Goal: Task Accomplishment & Management: Complete application form

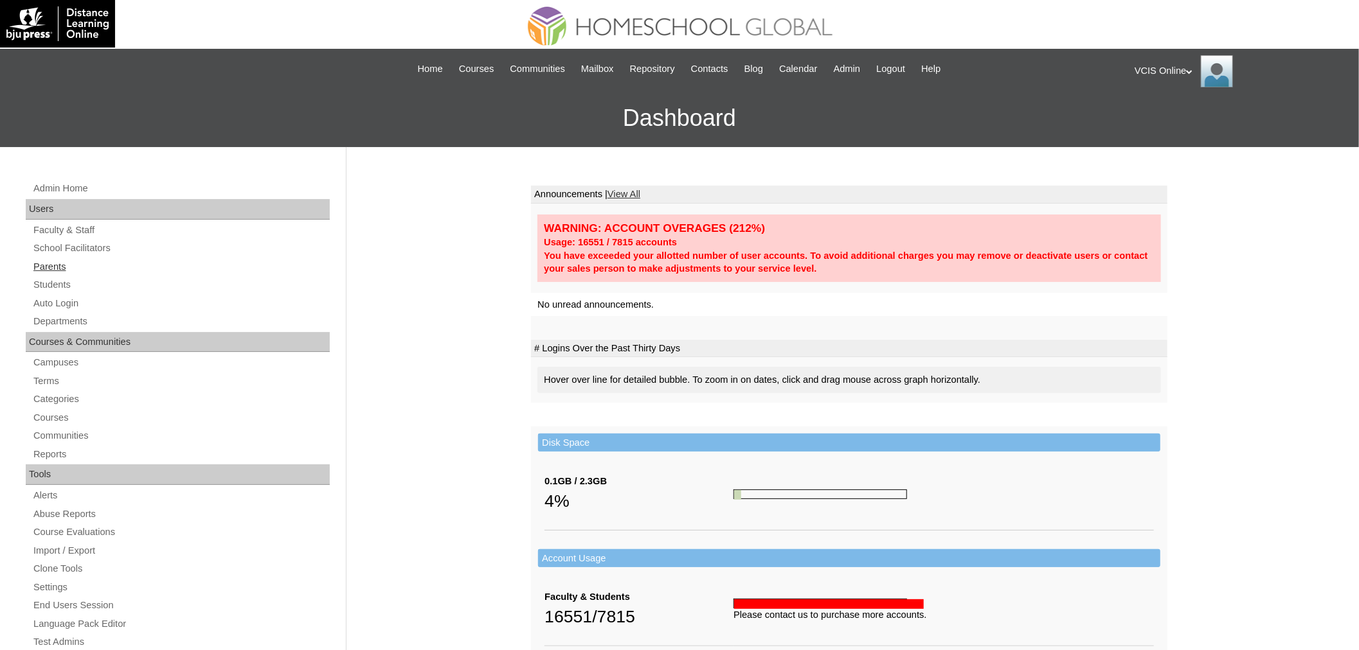
click at [66, 264] on link "Parents" at bounding box center [181, 267] width 298 height 16
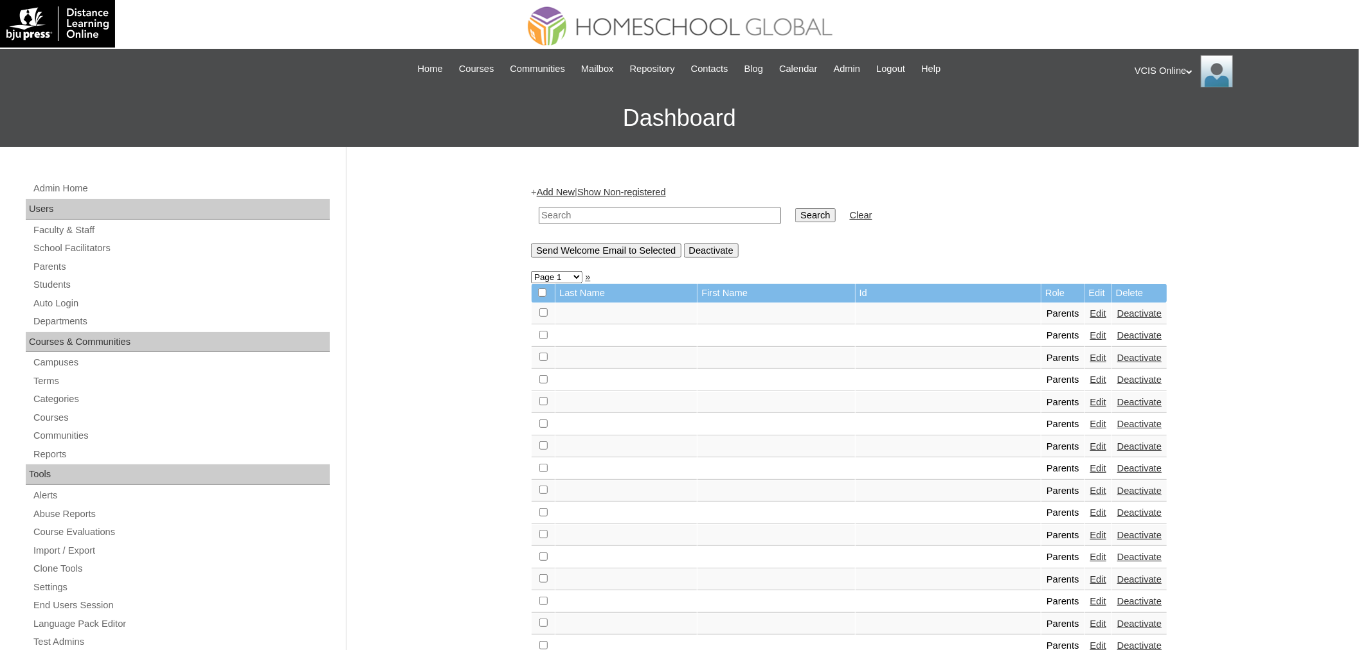
click at [635, 197] on div "+ Add New | Show Non-registered Search Clear Send Welcome Email to Selected Dea…" at bounding box center [849, 221] width 636 height 71
click at [643, 226] on td at bounding box center [659, 216] width 255 height 30
click at [639, 215] on input "text" at bounding box center [660, 215] width 242 height 17
paste input "VCIS020-5C-PA2025"
type input "VCIS020-5C-PA2025"
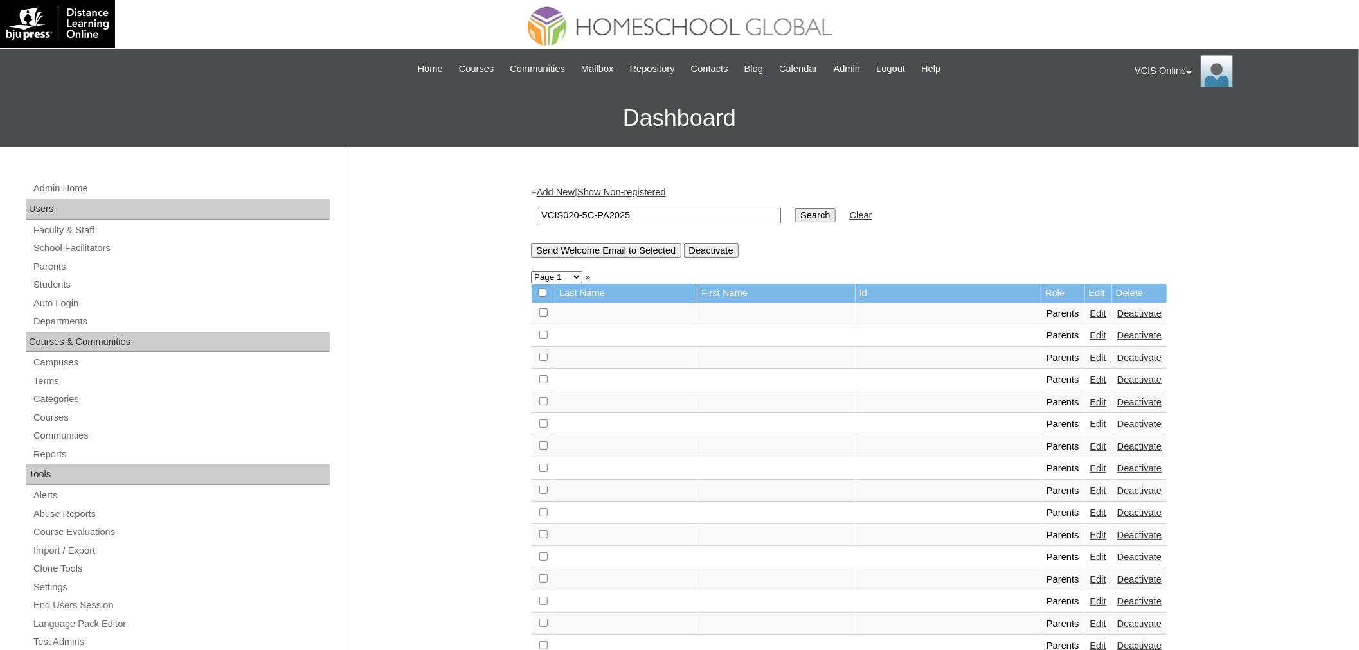
click at [795, 208] on input "Search" at bounding box center [815, 215] width 40 height 14
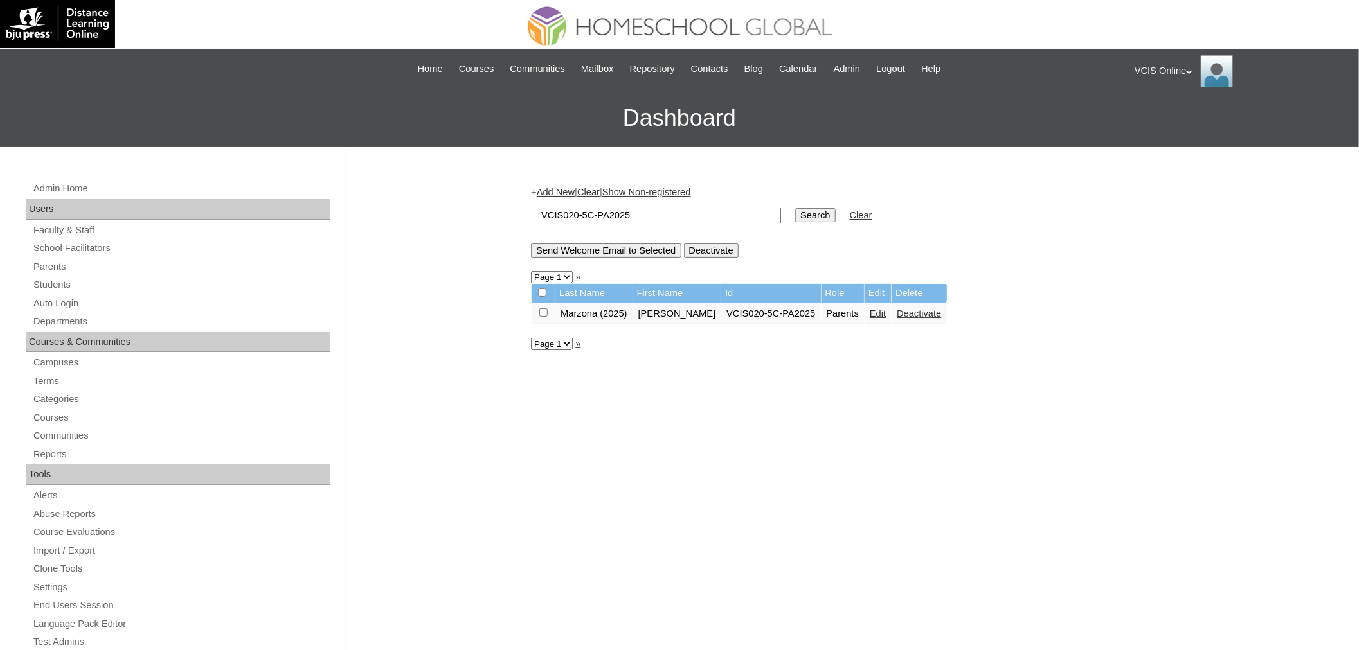
click at [572, 211] on input "VCIS020-5C-PA2025" at bounding box center [660, 215] width 242 height 17
type input "VCIS021-5C-PA2025"
click at [795, 208] on input "Search" at bounding box center [815, 215] width 40 height 14
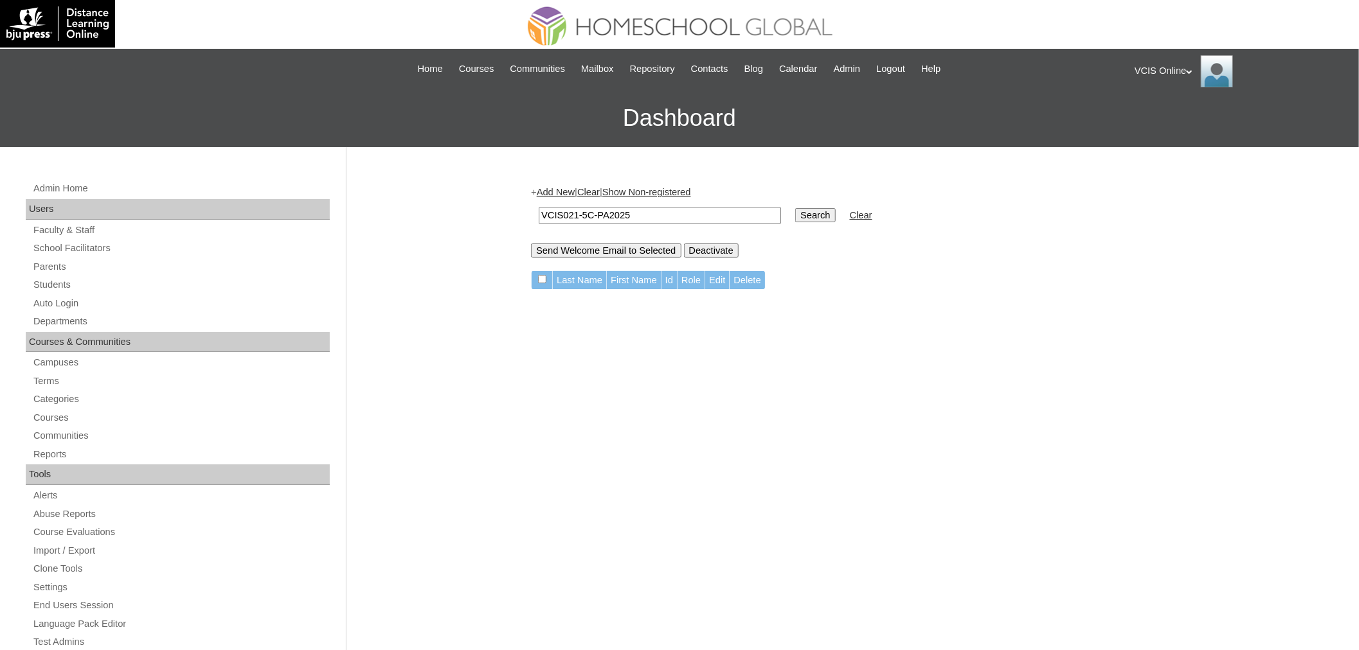
click at [631, 215] on input "VCIS021-5C-PA2025" at bounding box center [660, 215] width 242 height 17
click at [566, 195] on link "Add New" at bounding box center [556, 192] width 38 height 10
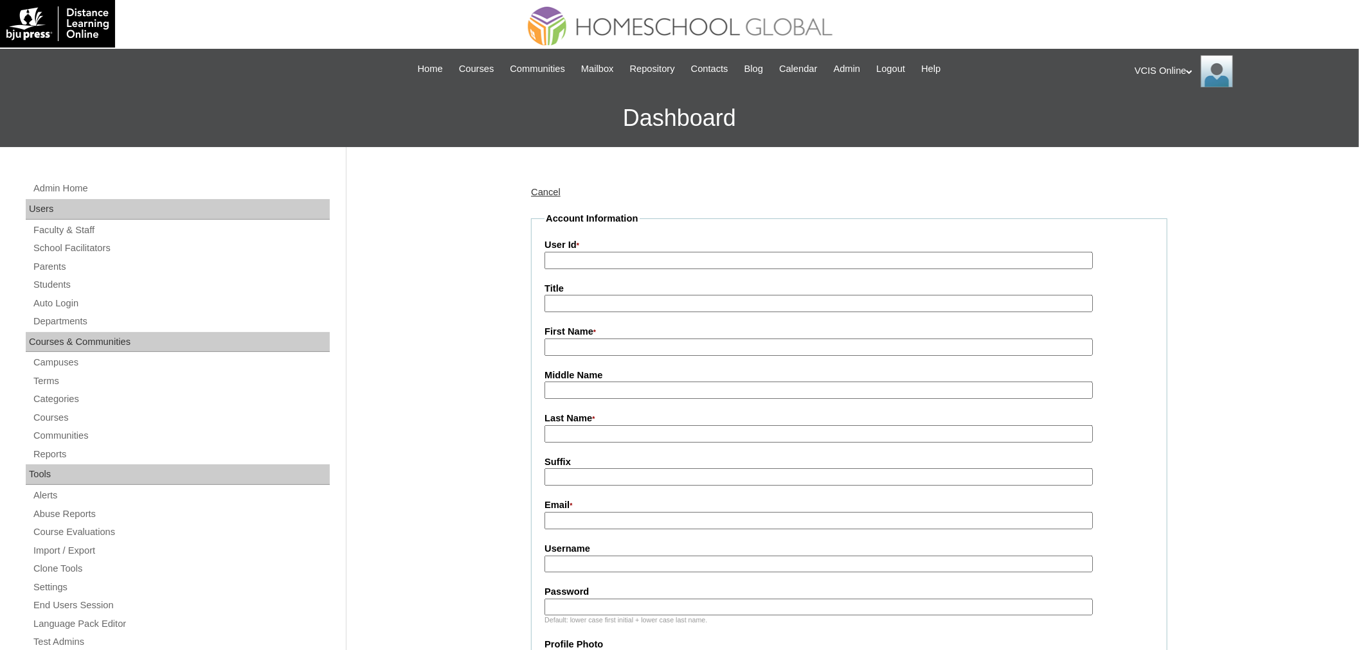
click at [742, 288] on label "Title" at bounding box center [848, 288] width 609 height 13
click at [742, 295] on input "Title" at bounding box center [818, 303] width 548 height 17
click at [742, 270] on fieldset "Account Information User Id * Title First Name * Middle Name Last Name * Suffix…" at bounding box center [849, 621] width 636 height 818
click at [750, 265] on input "User Id *" at bounding box center [818, 260] width 548 height 17
paste input "VCIS021-5C-PA2025"
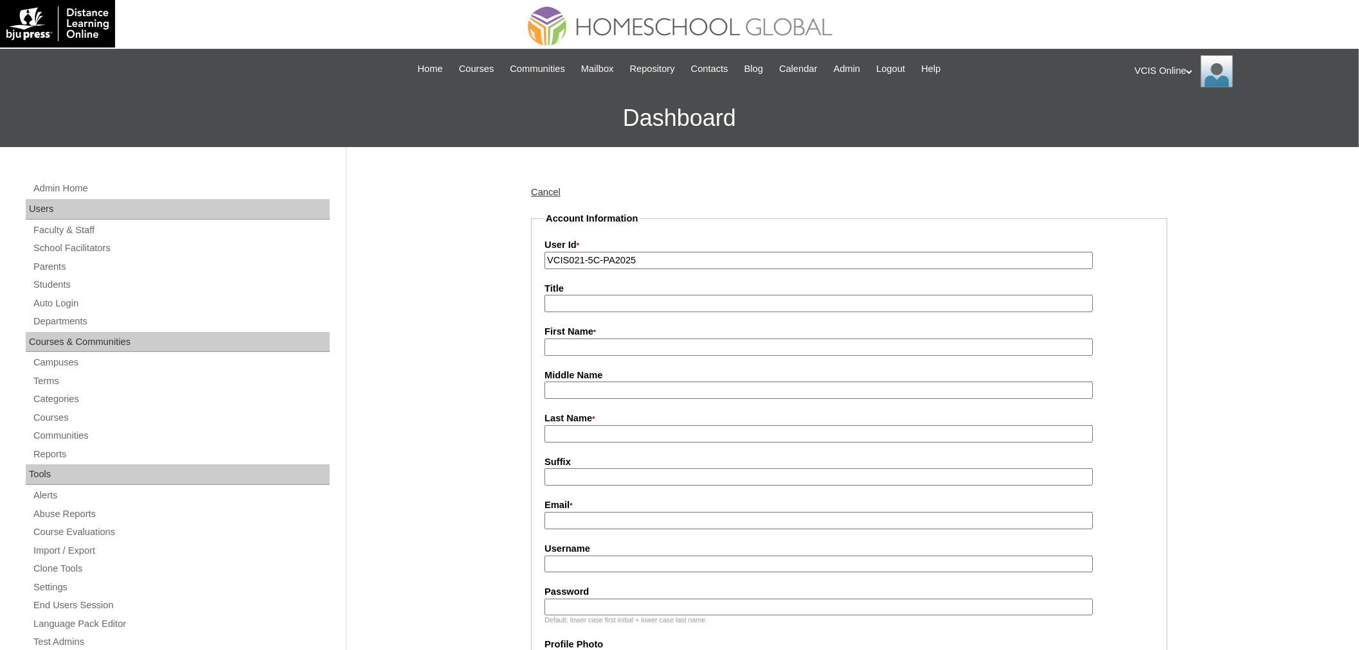
type input "VCIS021-5C-PA2025"
type input "[PERSON_NAME]"
type input "Simaurio"
type input "Cahilig (2025)"
paste input "[EMAIL_ADDRESS][DOMAIN_NAME]"
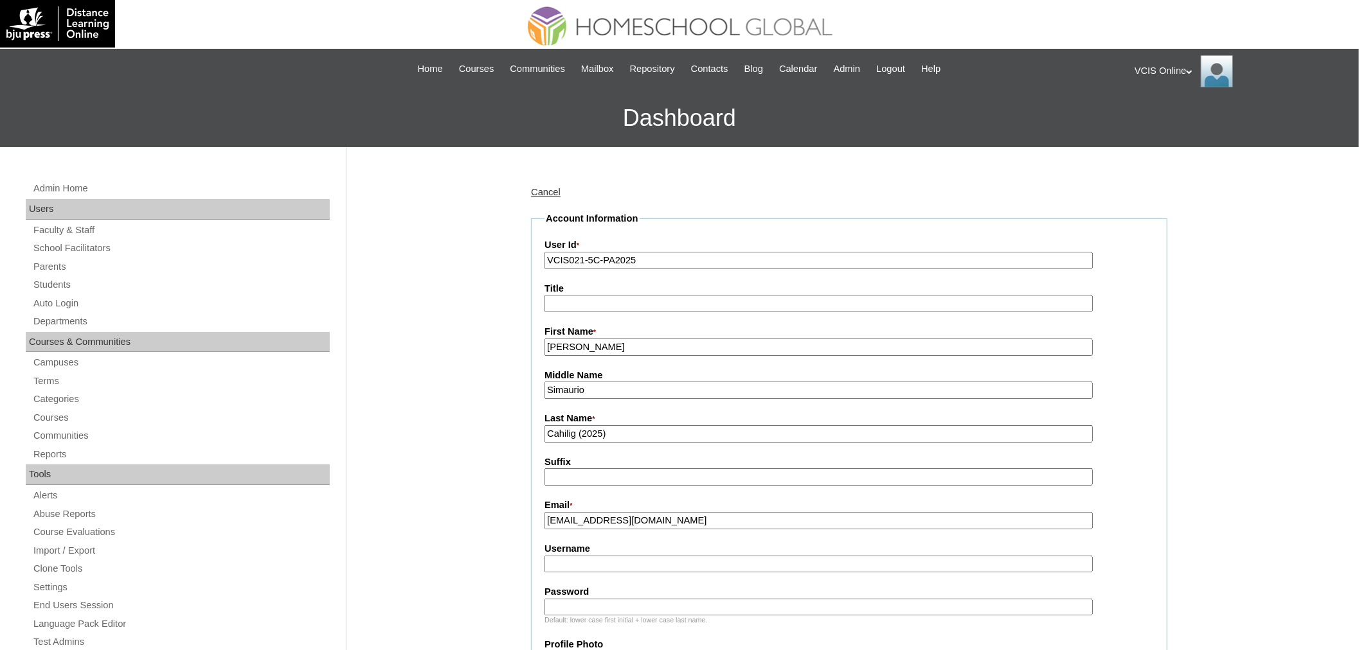
type input "[EMAIL_ADDRESS][DOMAIN_NAME]"
click at [588, 556] on input "Username" at bounding box center [818, 564] width 548 height 17
paste input "mecahilig2025"
type input "mecahilig2025"
click at [631, 599] on input "Password" at bounding box center [818, 607] width 548 height 17
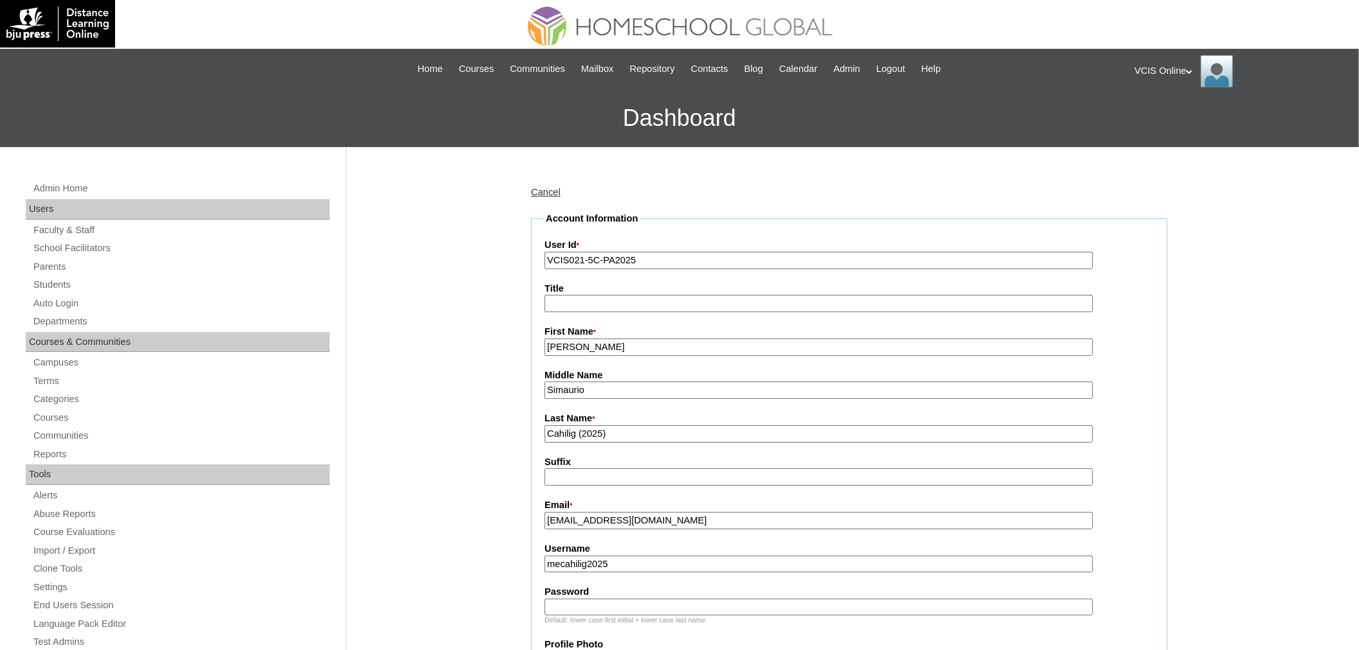
paste input "kBmQrX"
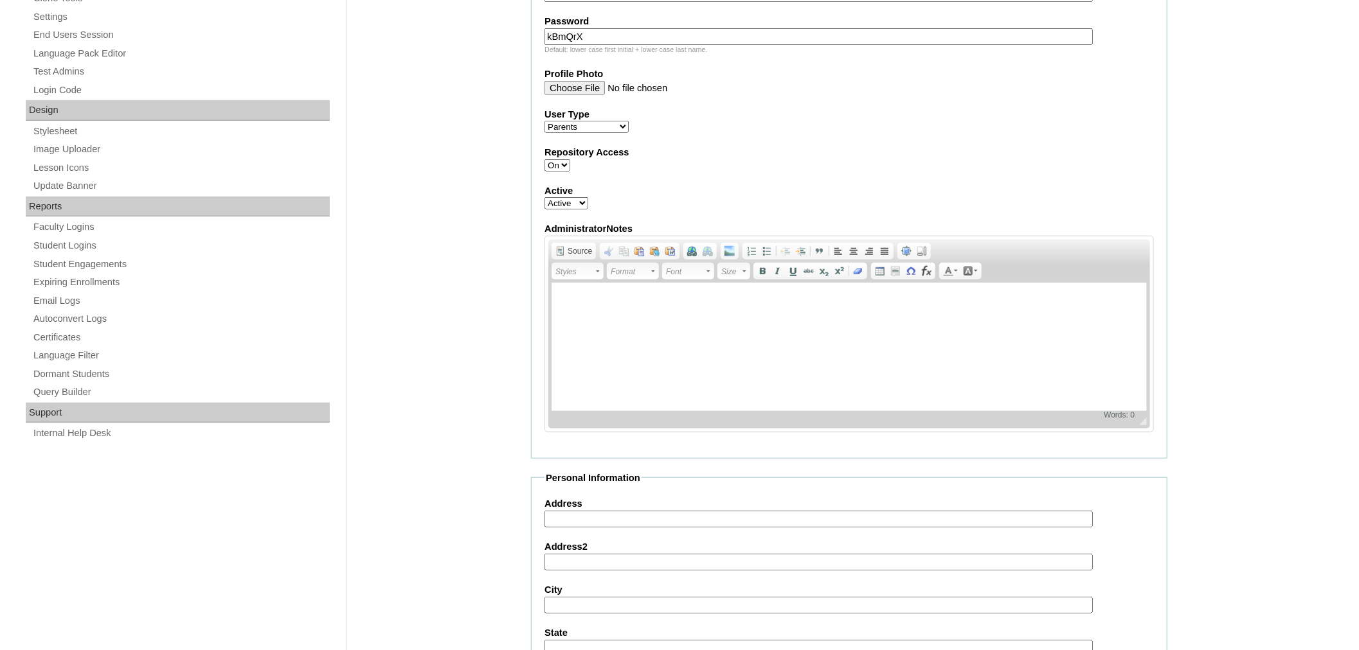
scroll to position [999, 0]
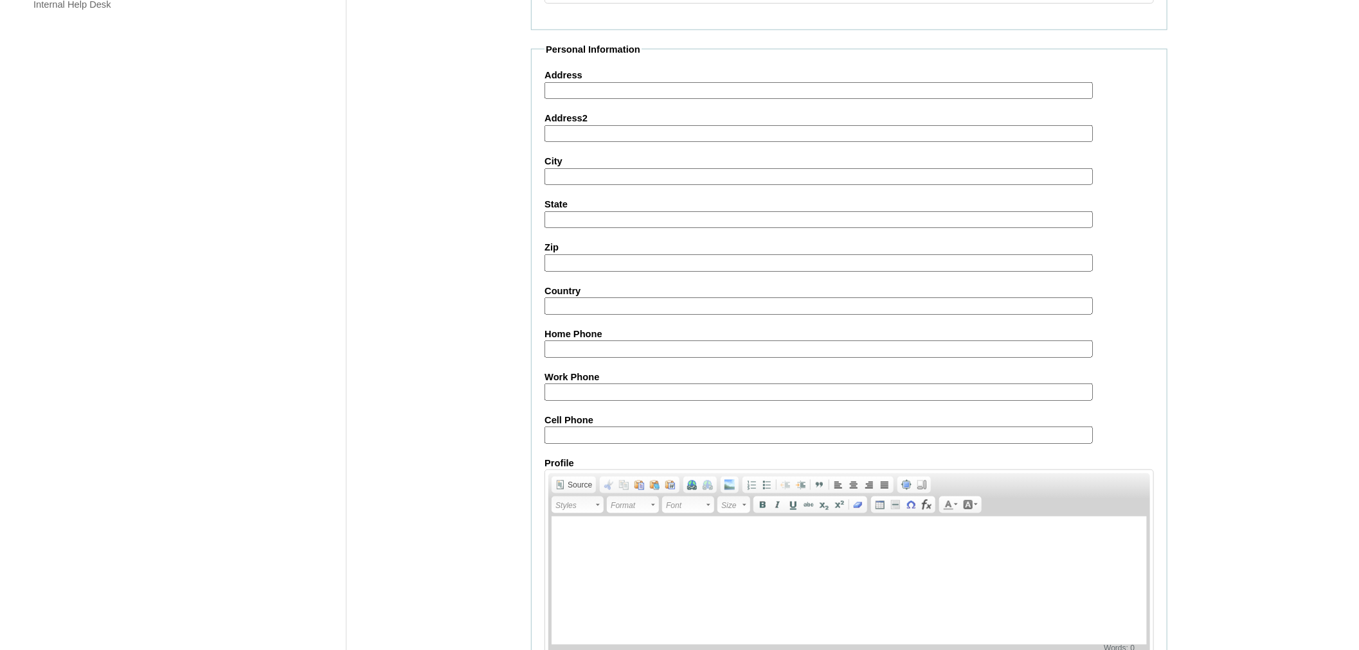
type input "kBmQrX"
click at [598, 427] on input "Cell Phone" at bounding box center [818, 435] width 548 height 17
paste input "971585148708"
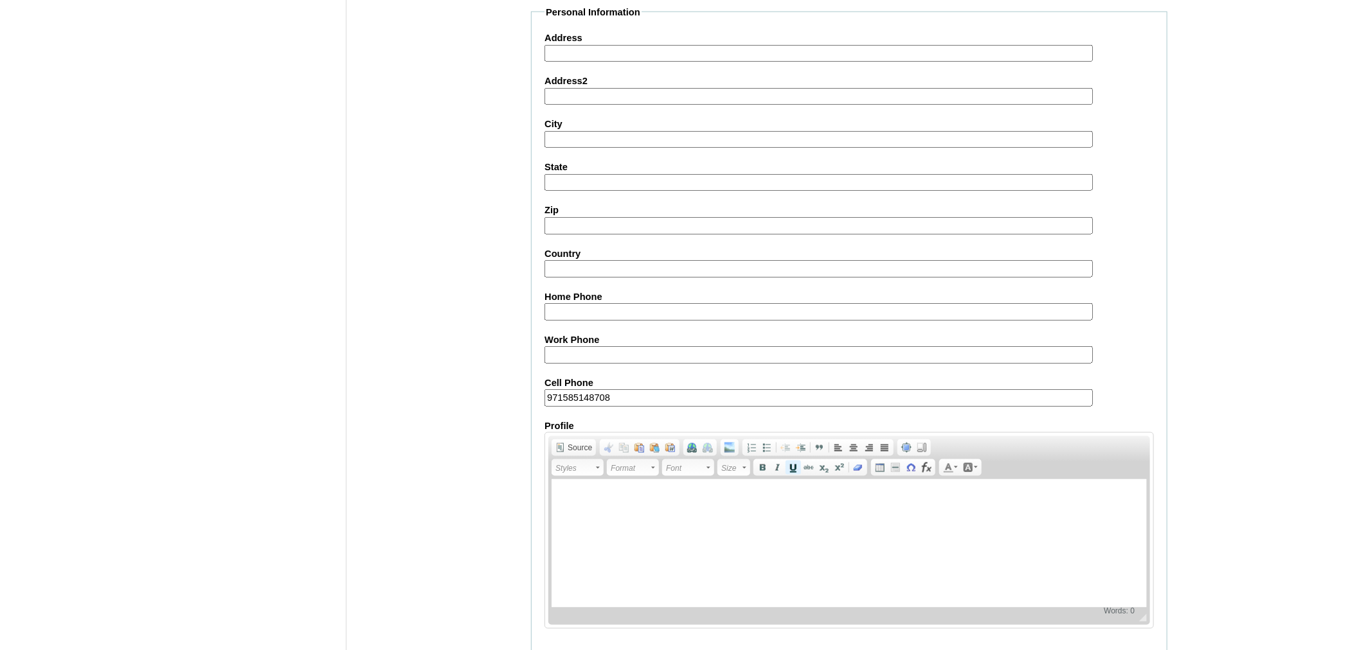
scroll to position [1057, 0]
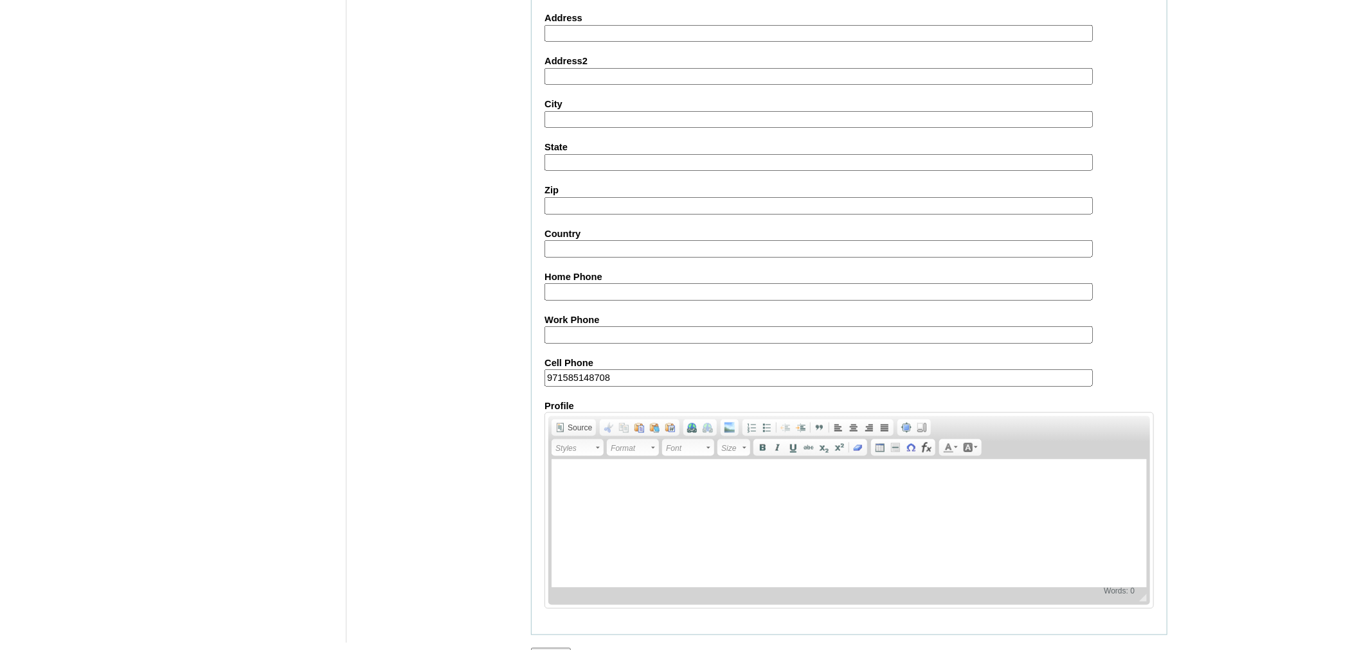
type input "971585148708"
click at [558, 649] on input "Submit" at bounding box center [551, 656] width 40 height 14
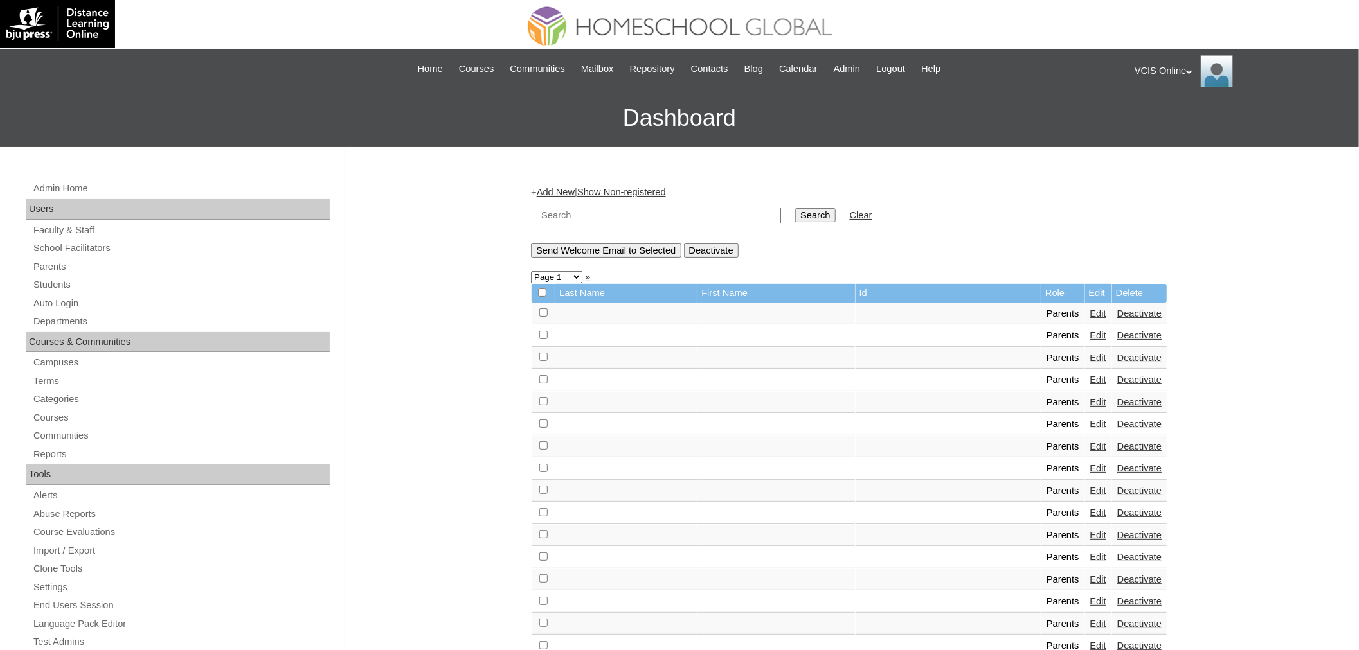
click at [677, 208] on input "text" at bounding box center [660, 215] width 242 height 17
paste input "VCIS021-5C-PA2025"
type input "VCIS021-5C-PA2025"
click at [795, 208] on input "Search" at bounding box center [815, 215] width 40 height 14
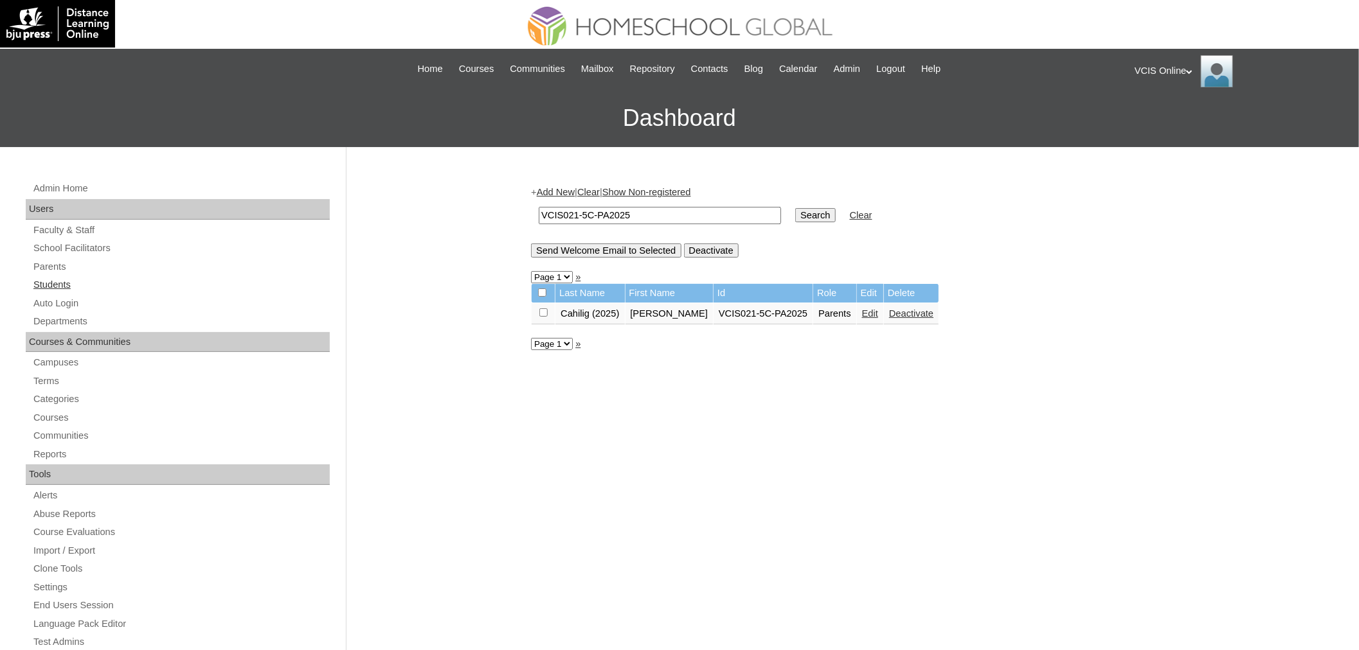
click at [72, 284] on link "Students" at bounding box center [181, 285] width 298 height 16
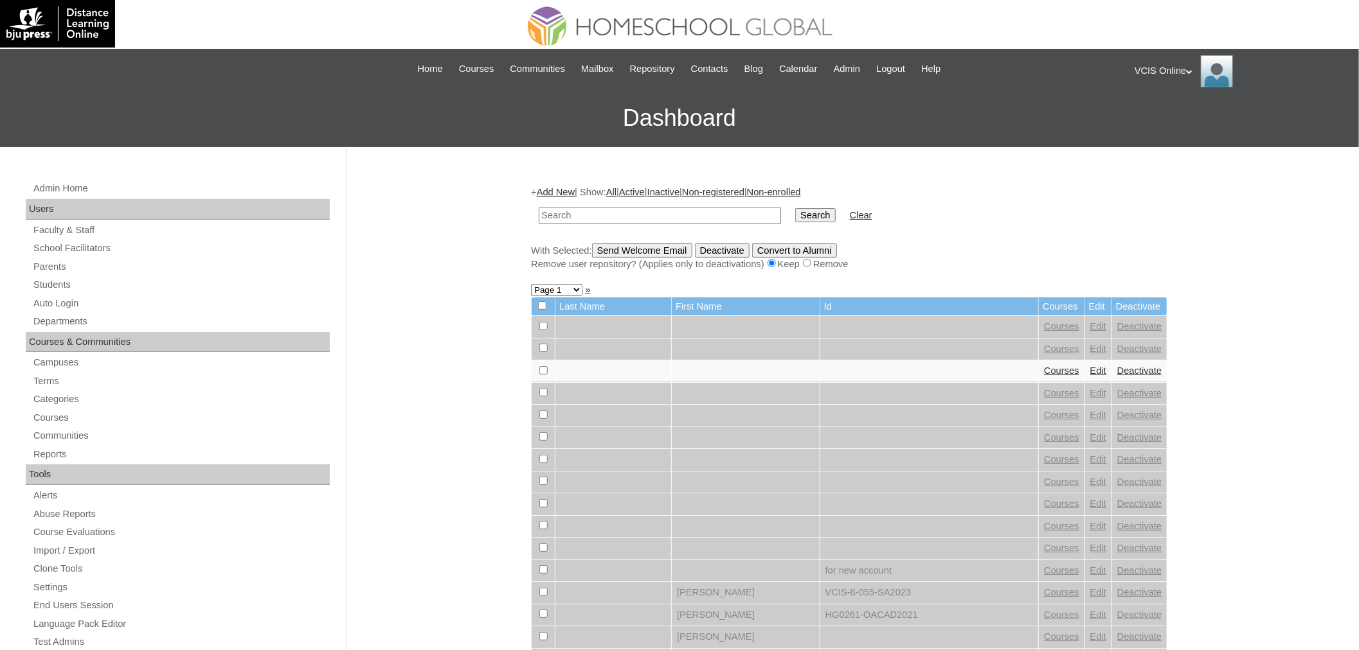
click at [617, 217] on input "text" at bounding box center [660, 215] width 242 height 17
paste input "VCIS007-5A-SA2025"
click at [568, 215] on input "VCIS007-5A-SA2025" at bounding box center [660, 215] width 242 height 17
type input "VCIS020-5A-SA2025"
click at [795, 208] on input "Search" at bounding box center [815, 215] width 40 height 14
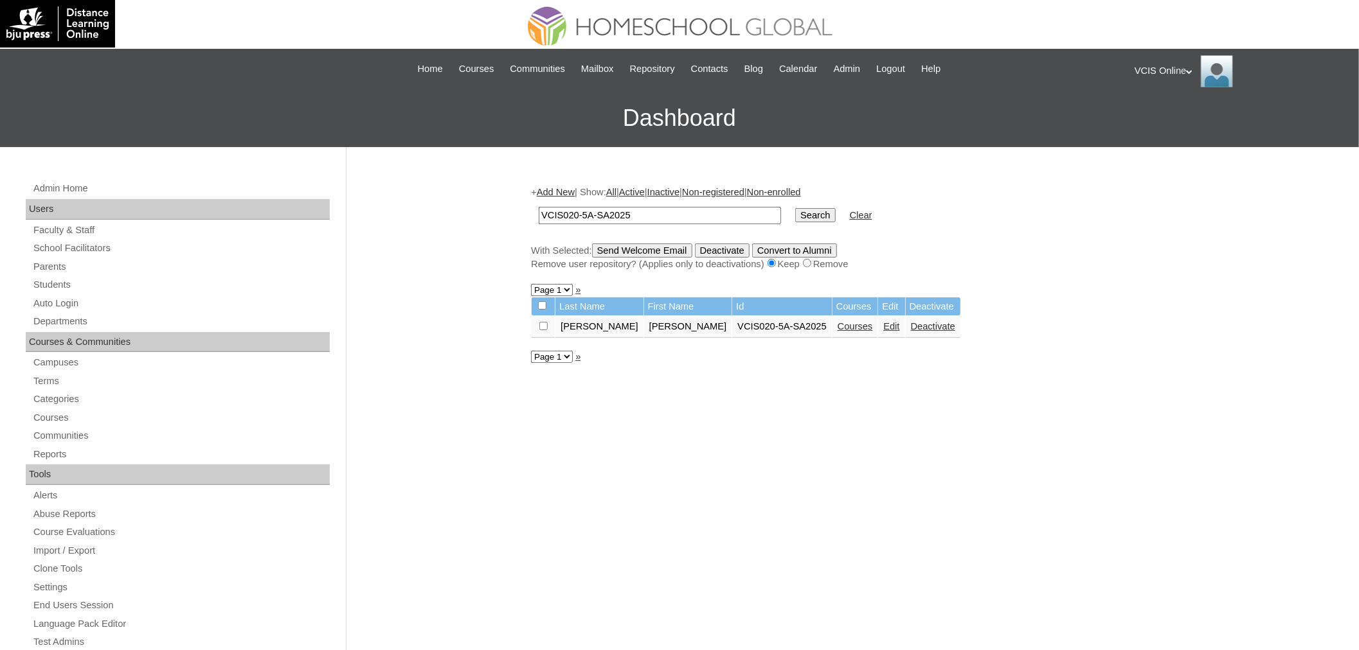
click at [564, 212] on input "VCIS020-5A-SA2025" at bounding box center [660, 215] width 242 height 17
click at [573, 212] on input "VCIS020-5A-SA2025" at bounding box center [660, 215] width 242 height 17
type input "VCIS021-5A-SA2025"
click at [795, 208] on input "Search" at bounding box center [815, 215] width 40 height 14
click at [573, 208] on input "VCIS021-5A-SA2025" at bounding box center [660, 215] width 242 height 17
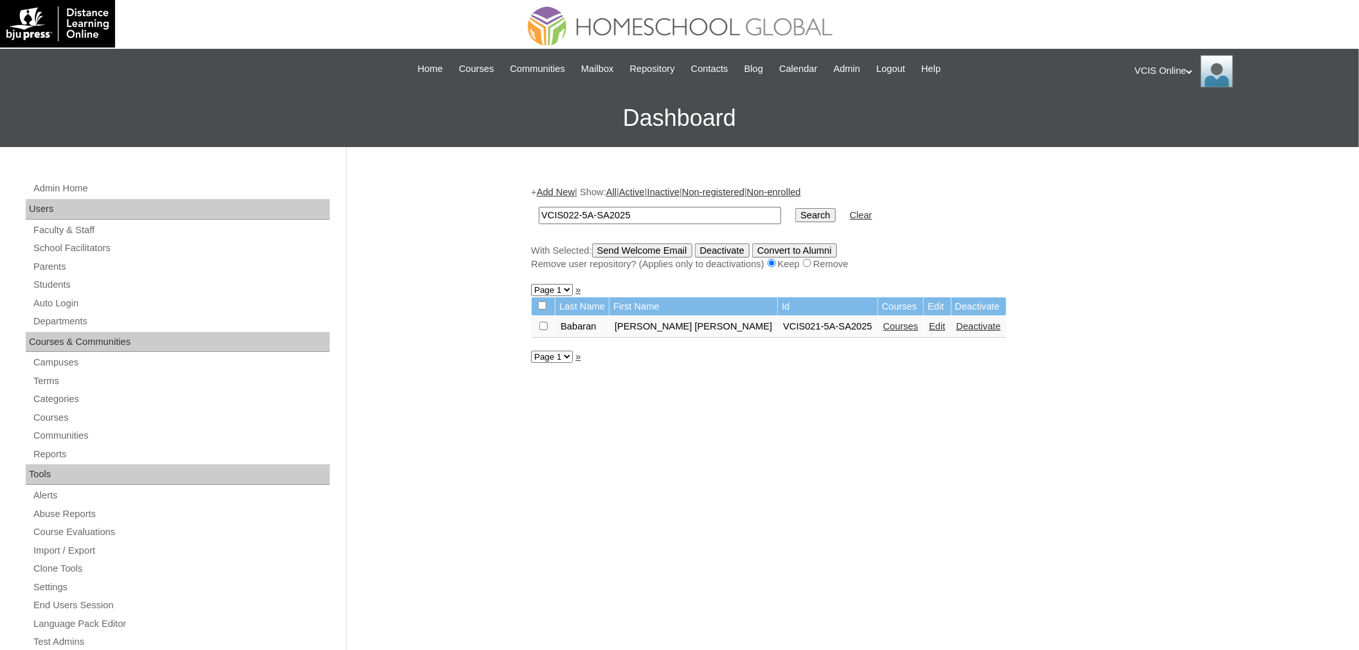
type input "VCIS022-5A-SA2025"
click at [795, 208] on input "Search" at bounding box center [815, 215] width 40 height 14
click at [575, 214] on input "VCIS022-5A-SA2025" at bounding box center [660, 215] width 242 height 17
type input "VCIS023-5A-SA2025"
click at [795, 208] on input "Search" at bounding box center [815, 215] width 40 height 14
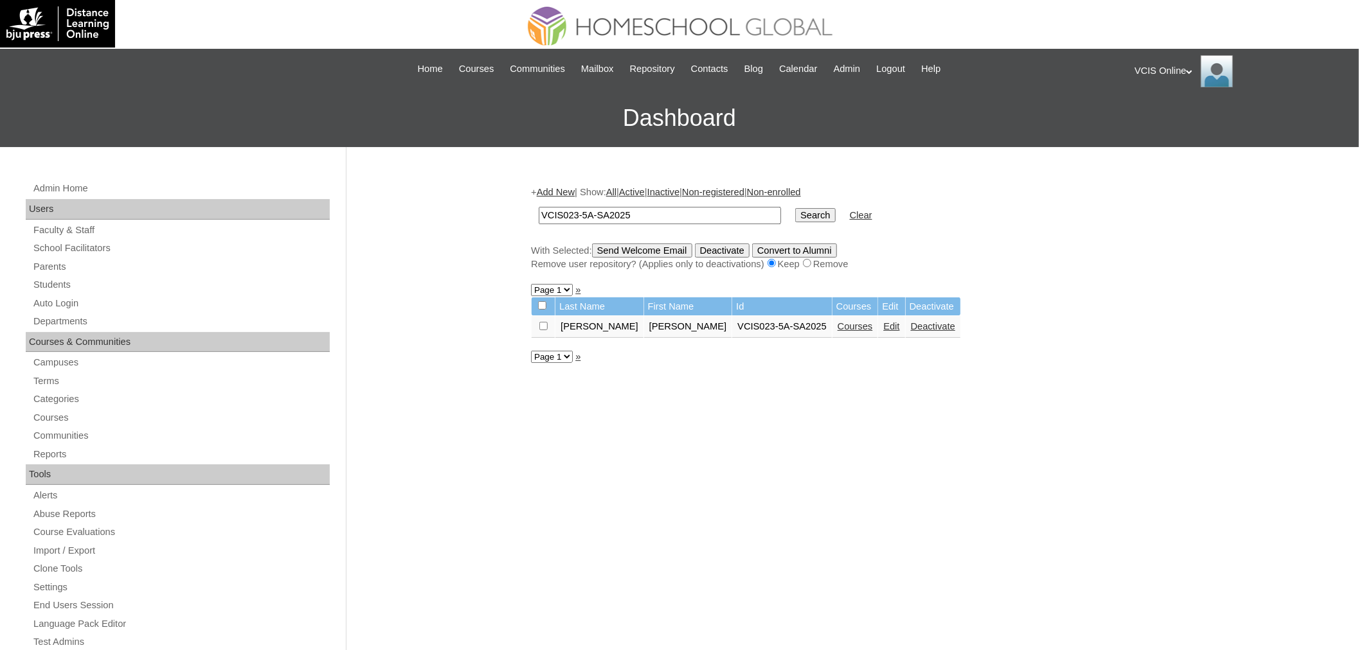
click at [676, 211] on input "VCIS023-5A-SA2025" at bounding box center [660, 215] width 242 height 17
click at [575, 213] on input "VCIS023-5A-SA2025" at bounding box center [660, 215] width 242 height 17
type input "VCIS024-5A-SA2025"
click at [795, 208] on input "Search" at bounding box center [815, 215] width 40 height 14
click at [577, 213] on input "VCIS024-5A-SA2025" at bounding box center [660, 215] width 242 height 17
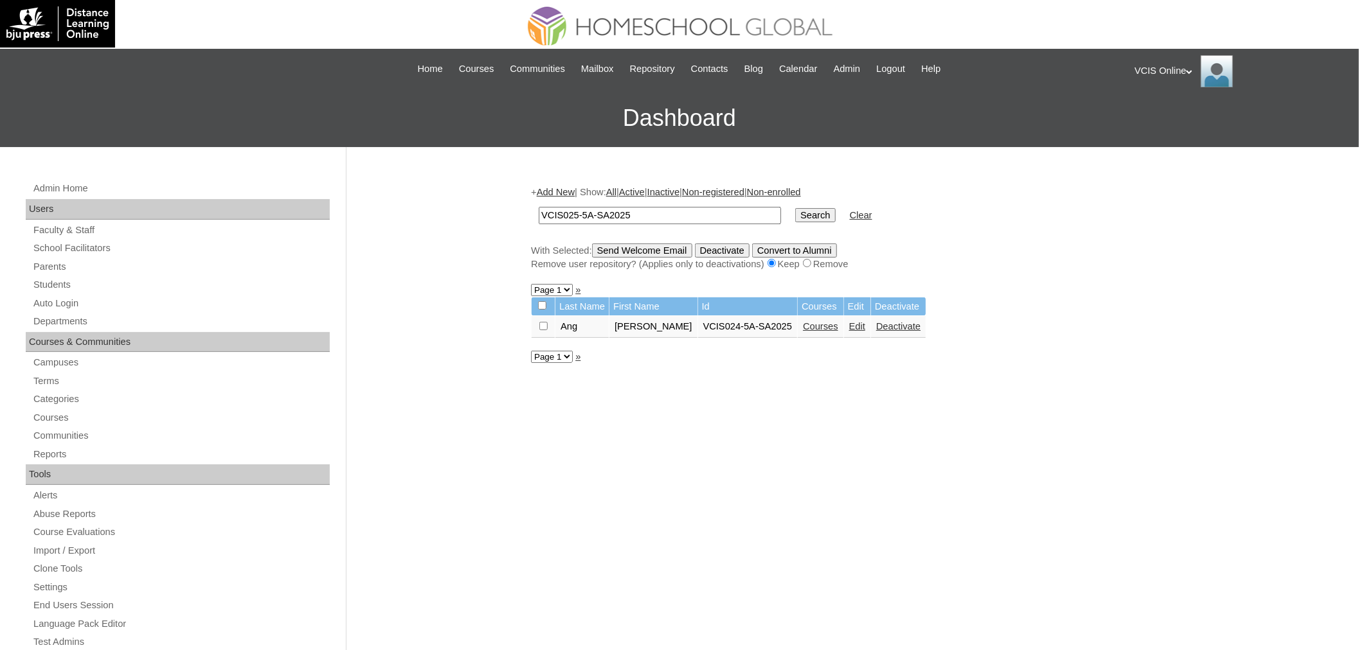
type input "VCIS025-5A-SA2025"
click at [795, 208] on input "Search" at bounding box center [815, 215] width 40 height 14
click at [589, 214] on input "VCIS025-5A-SA2025" at bounding box center [660, 215] width 242 height 17
click at [577, 213] on input "VCIS025-5C-SA2025" at bounding box center [660, 215] width 242 height 17
type input "VCIS021-5C-SA2025"
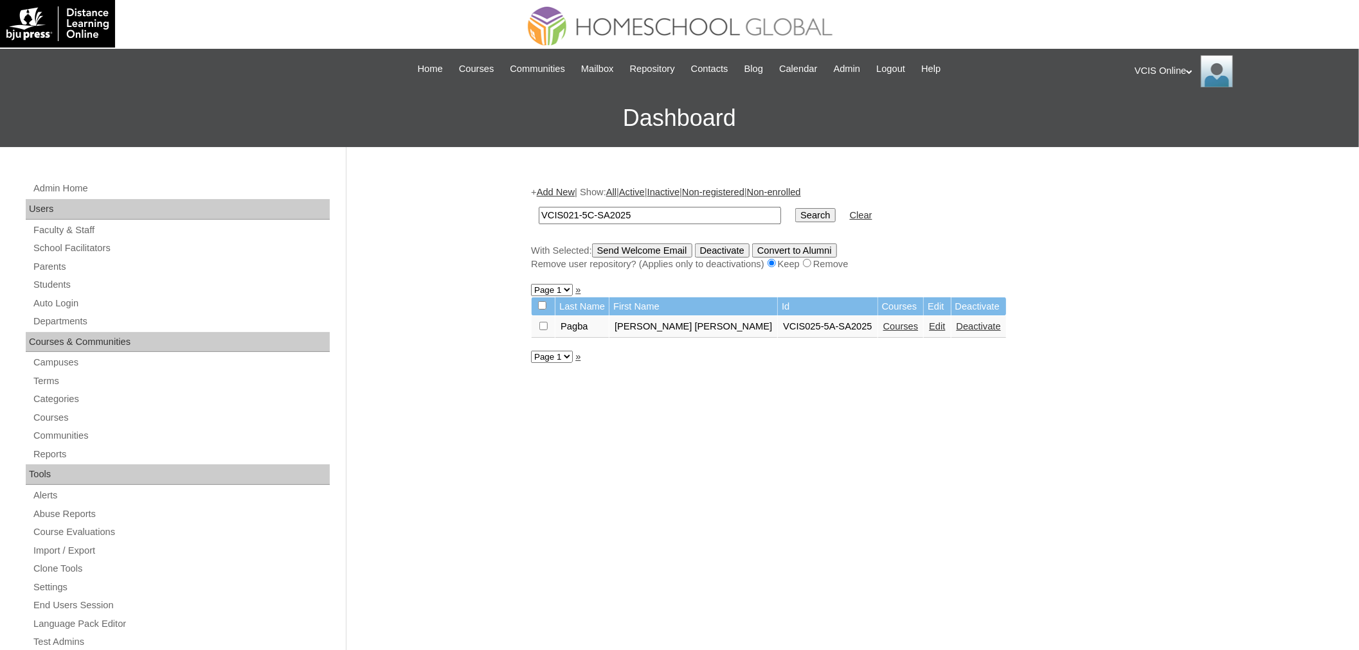
click at [795, 208] on input "Search" at bounding box center [815, 215] width 40 height 14
click at [577, 210] on input "VCIS021-5C-SA2025" at bounding box center [660, 215] width 242 height 17
type input "VCIS022-5C-SA2025"
click at [795, 208] on input "Search" at bounding box center [815, 215] width 40 height 14
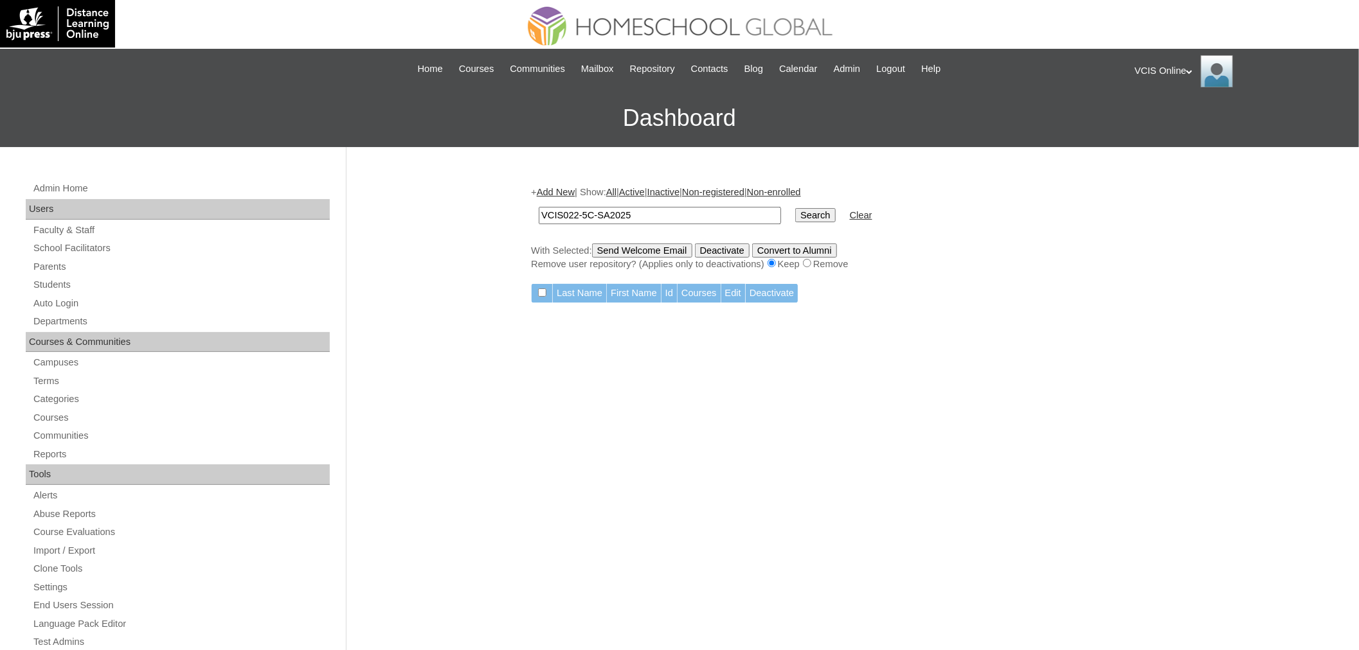
click at [580, 219] on input "VCIS022-5C-SA2025" at bounding box center [660, 215] width 242 height 17
click at [568, 188] on link "Add New" at bounding box center [556, 192] width 38 height 10
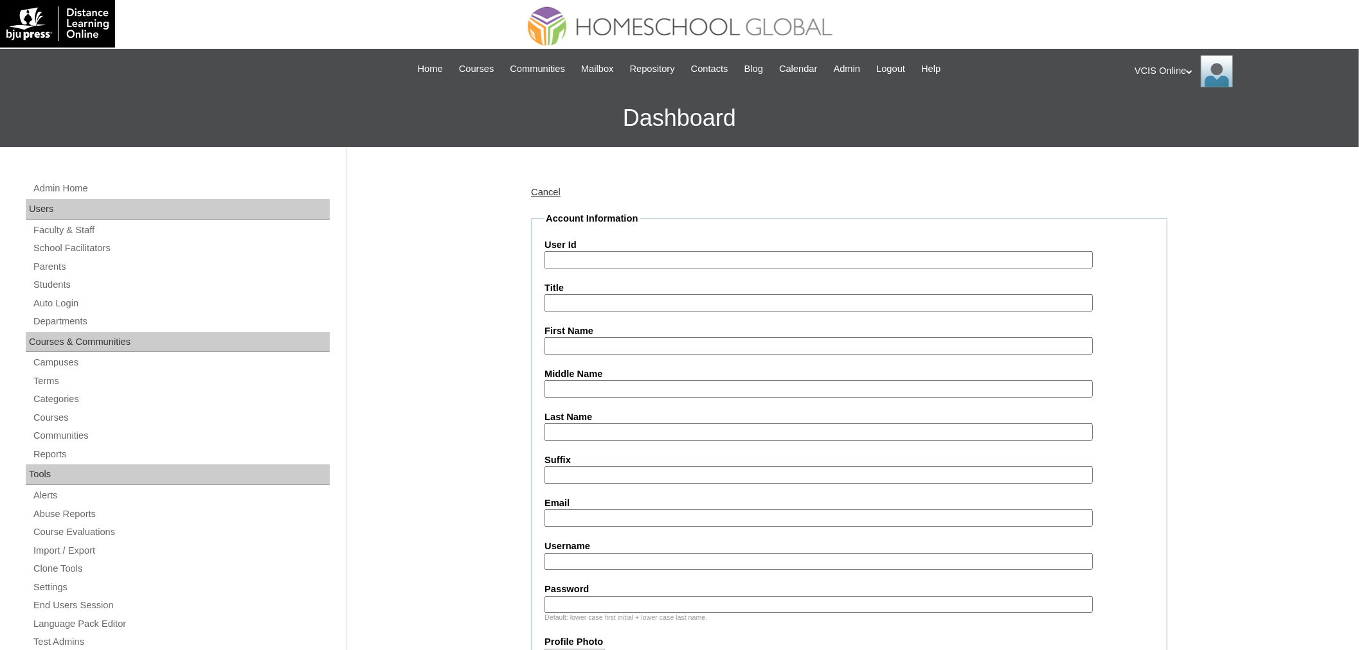
click at [646, 246] on label "User Id" at bounding box center [848, 244] width 609 height 13
click at [646, 251] on input "User Id" at bounding box center [818, 259] width 548 height 17
paste input "VCIS022-5C-SA2025"
type input "VCIS022-5C-SA2025"
click at [587, 346] on input "First Name" at bounding box center [818, 345] width 548 height 17
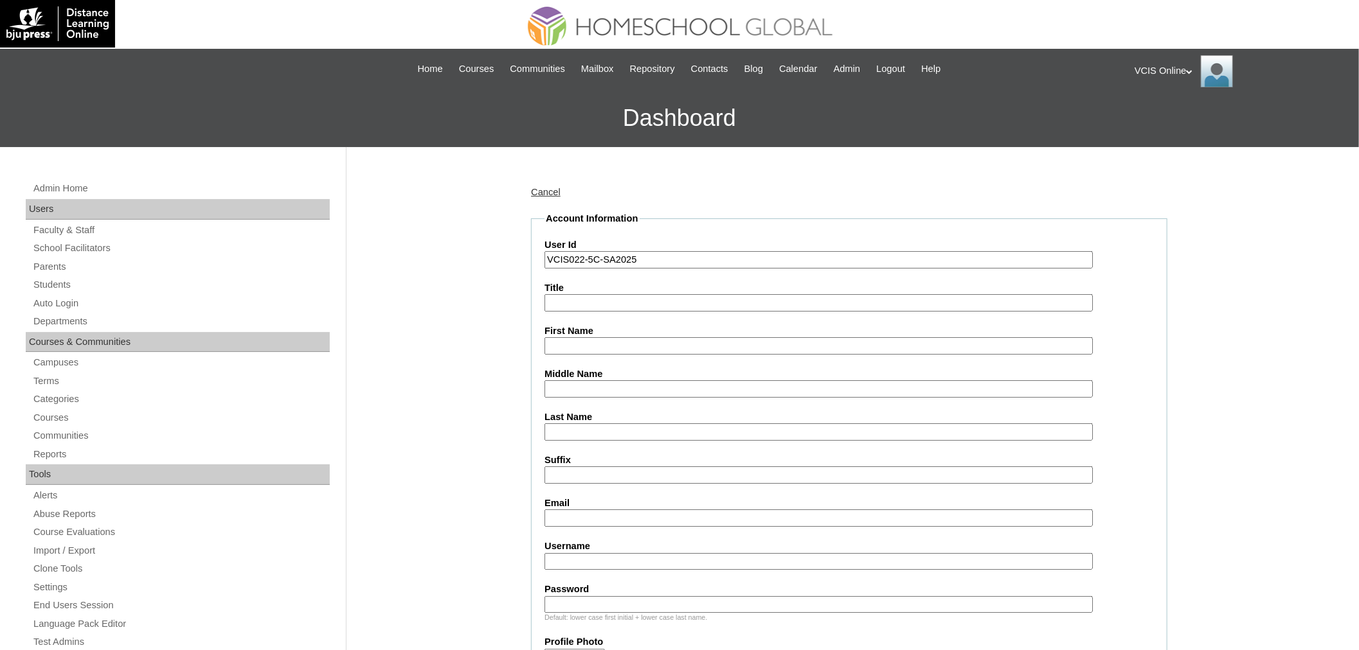
paste input "Jess Rell Cahilig"
click at [596, 338] on input "Jess Rell Cahilig" at bounding box center [818, 345] width 548 height 17
type input "Jess Rell"
paste input "Cahilig"
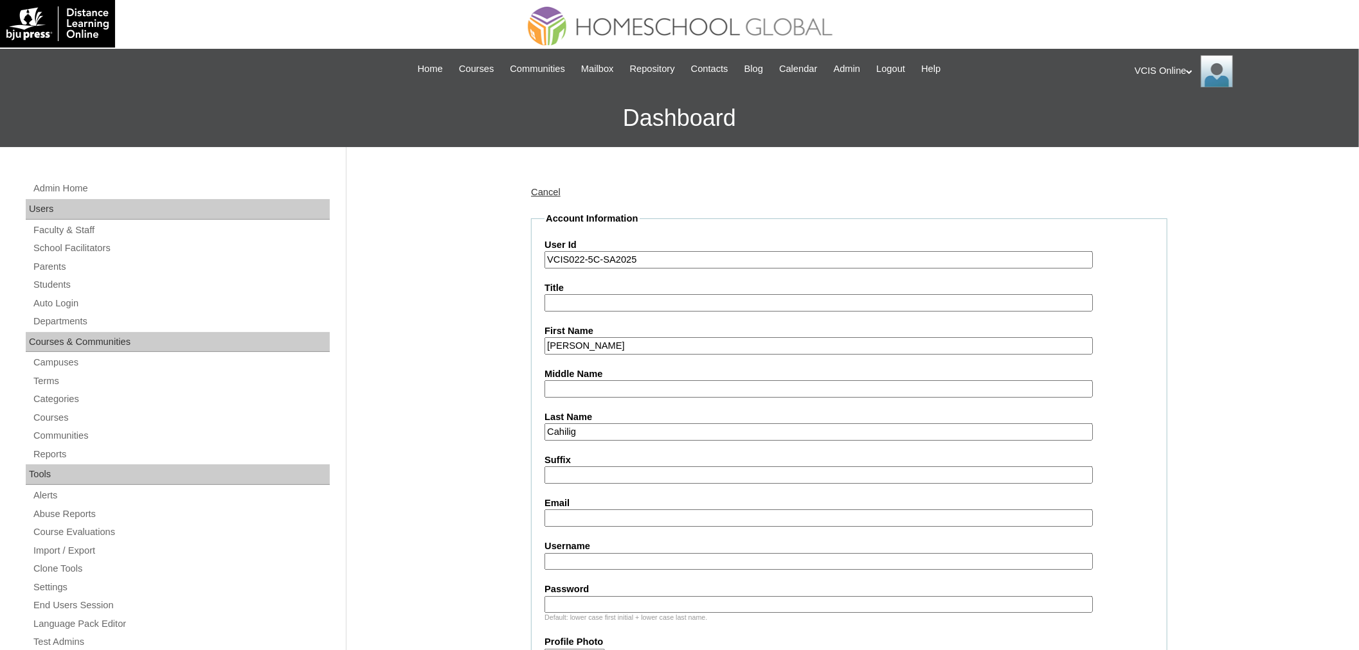
type input "Cahilig"
click at [595, 381] on input "Middle Name" at bounding box center [818, 389] width 548 height 17
paste input "Simaurio"
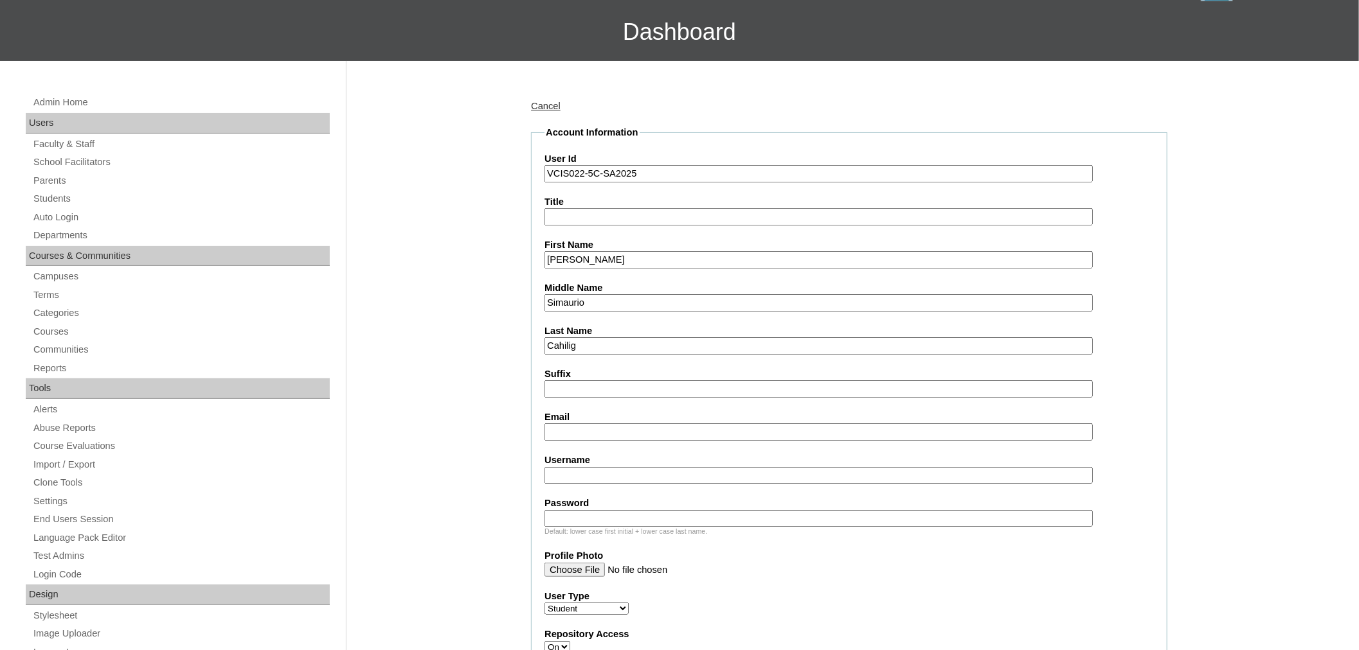
scroll to position [214, 0]
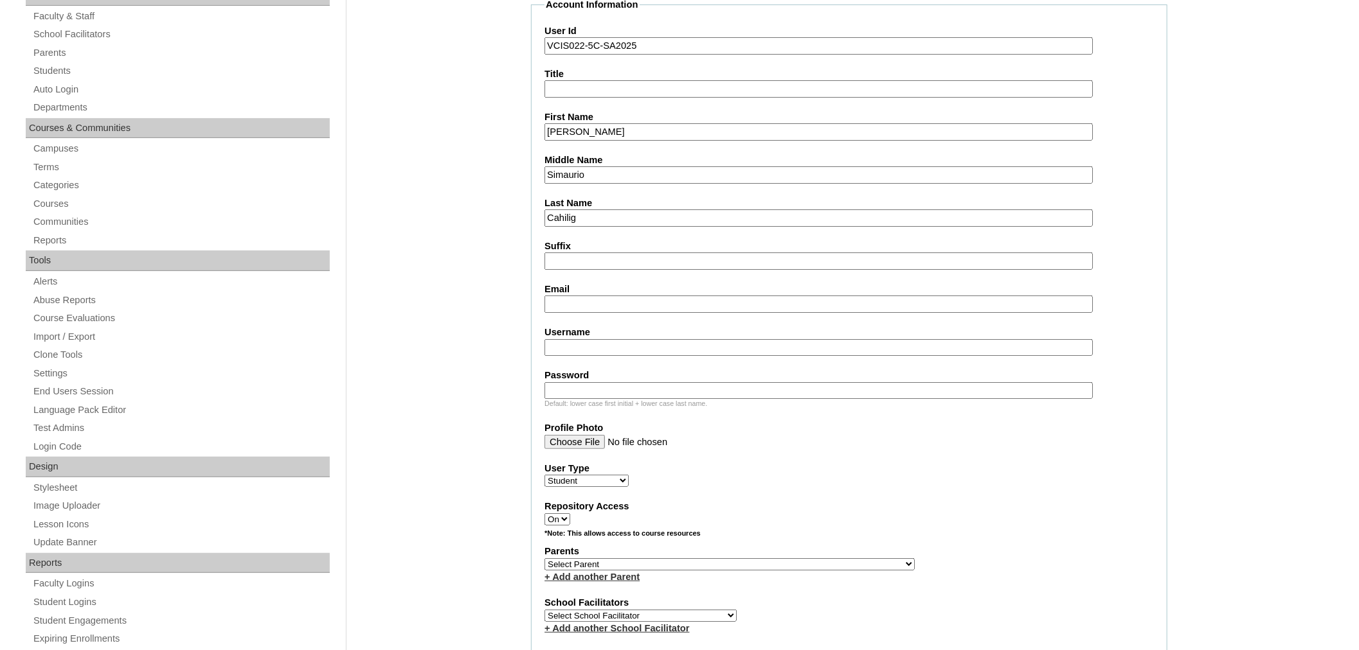
type input "Simaurio"
click at [582, 296] on input "Email" at bounding box center [818, 304] width 548 height 17
click at [577, 339] on input "Username" at bounding box center [818, 347] width 548 height 17
paste input "mecahilig2025"
type input "mecahilig2025"
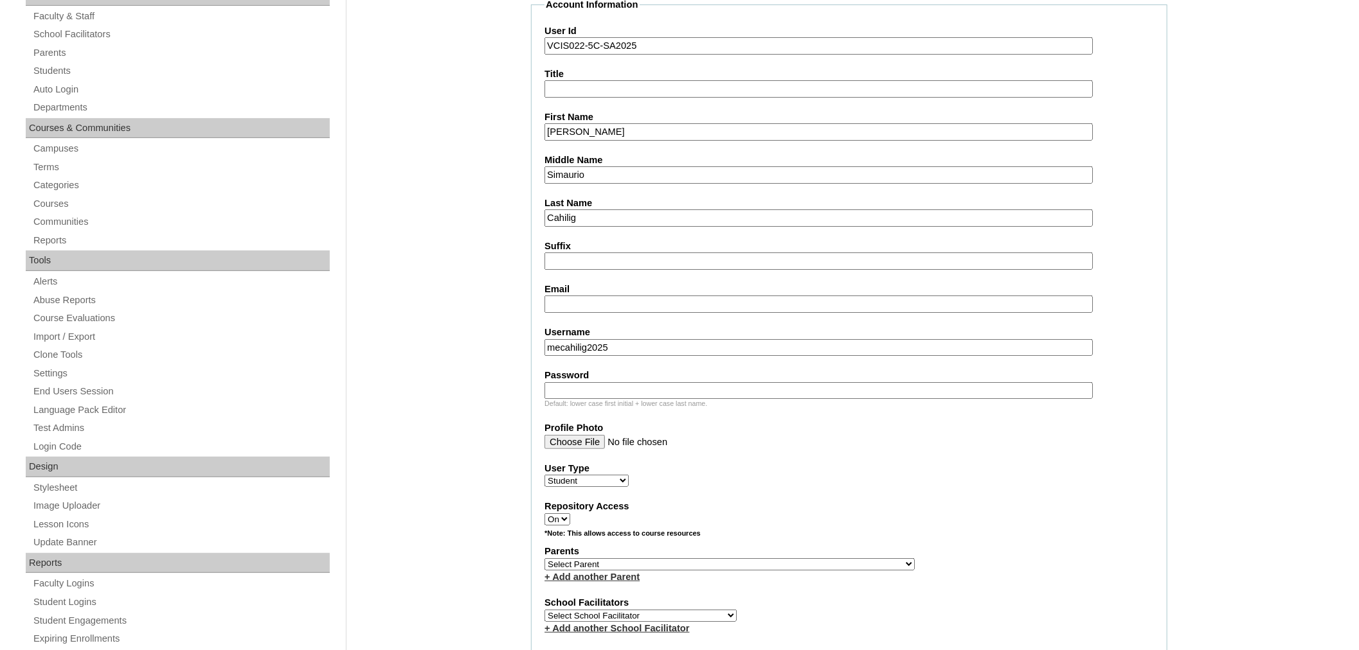
click at [589, 382] on input "Password" at bounding box center [818, 390] width 548 height 17
paste input "DuyHkz"
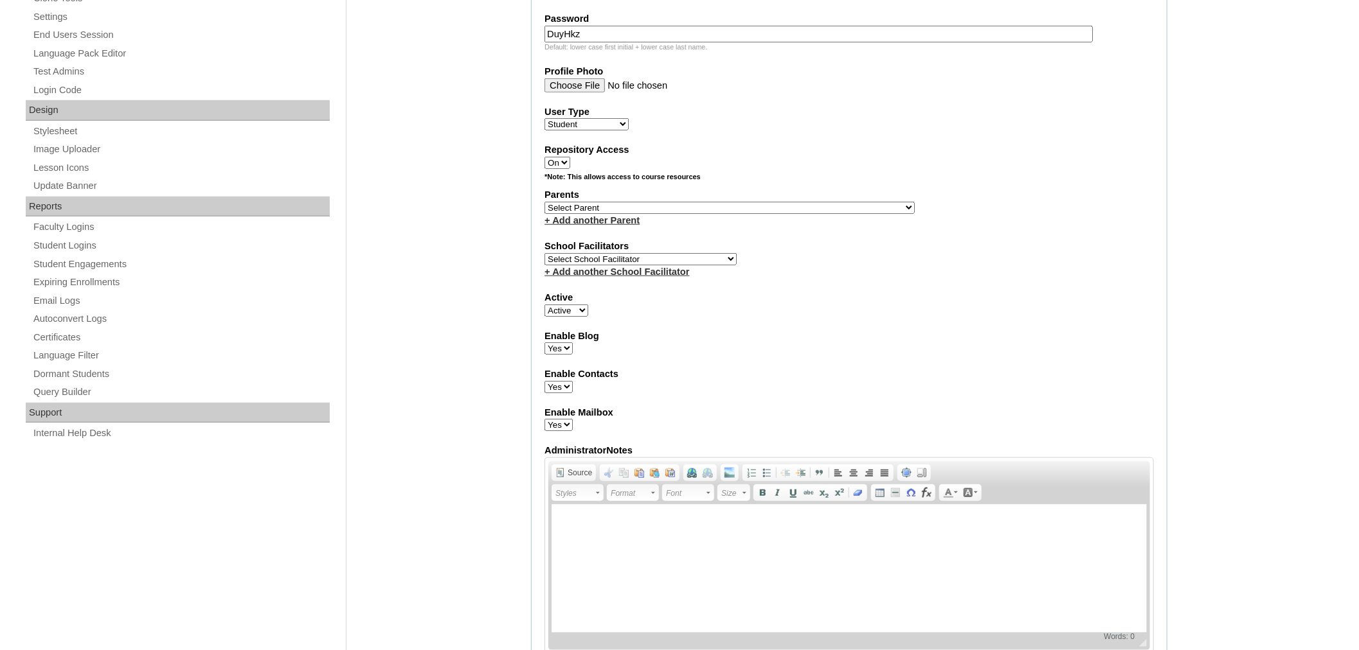
type input "DuyHkz"
click at [652, 202] on select "Select Parent , , , , , , , , , , , , , , , , , , , , , , , , , , , , , , , , ,…" at bounding box center [729, 208] width 370 height 12
select select "43682"
click at [544, 202] on select "Select Parent , , , , , , , , , , , , , , , , , , , , , , , , , , , , , , , , ,…" at bounding box center [729, 208] width 370 height 12
select select "42230"
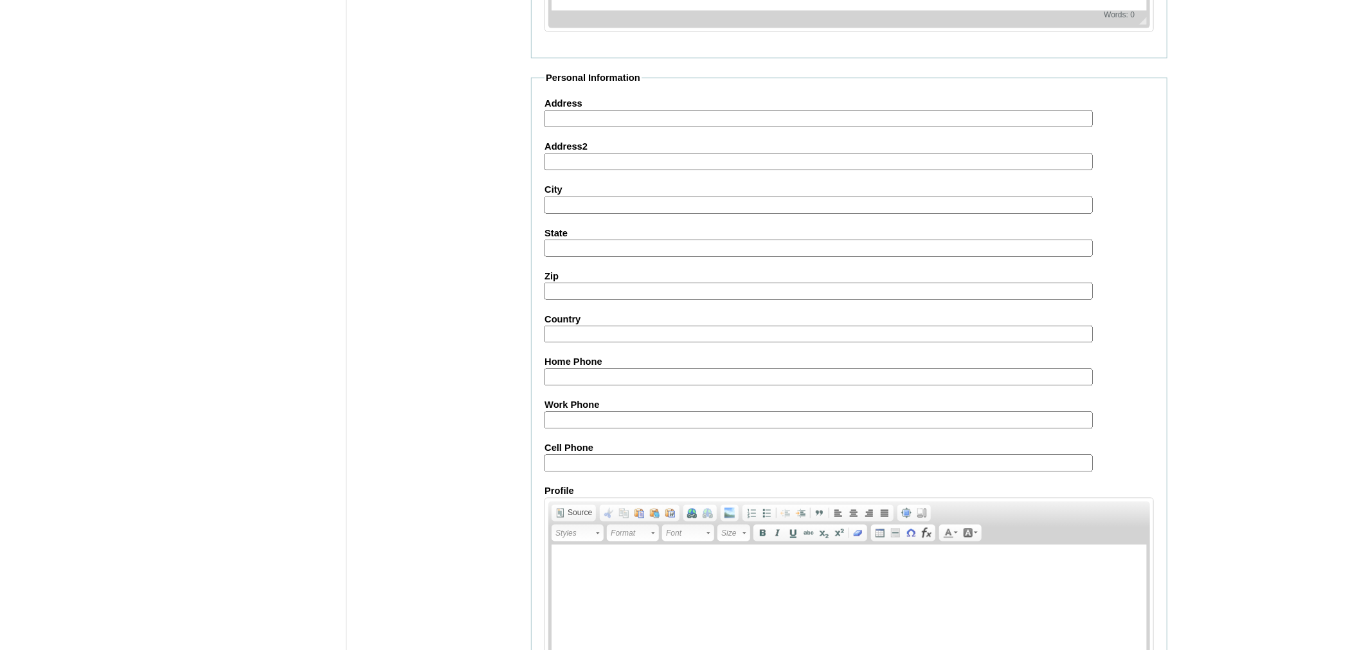
scroll to position [1214, 0]
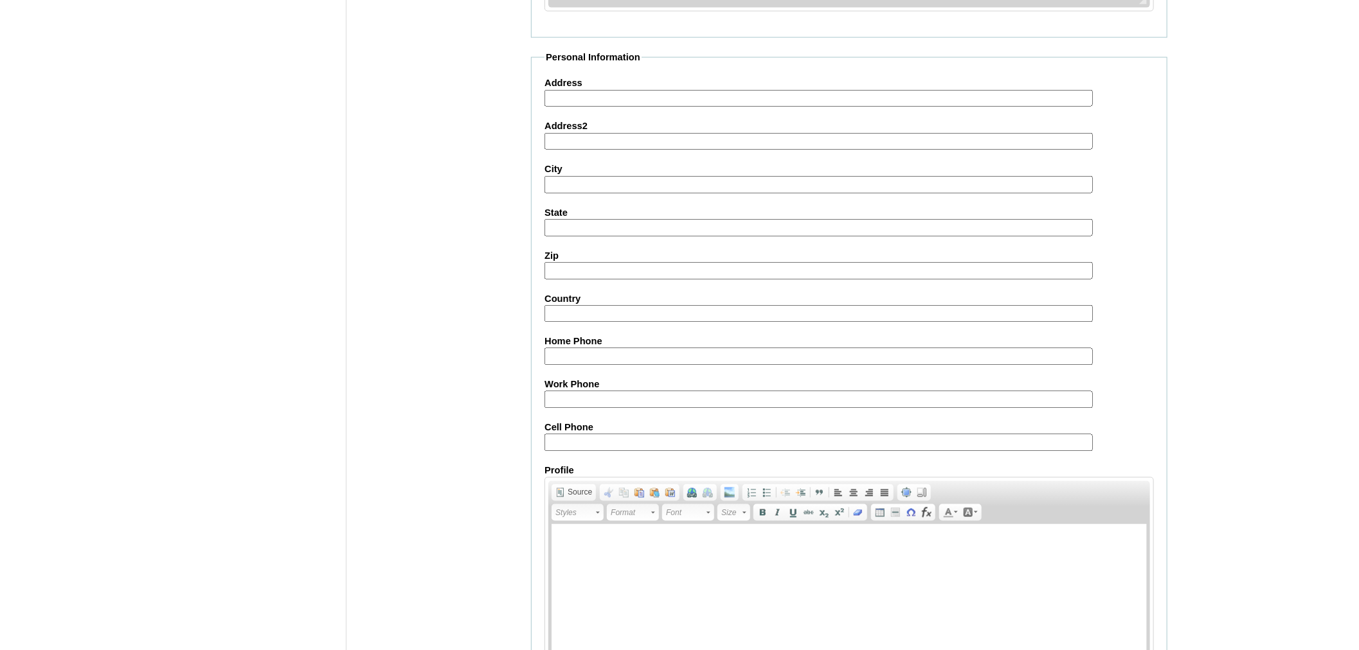
click at [620, 435] on input "Cell Phone" at bounding box center [818, 443] width 548 height 17
paste input "VCIS022-5C-SA2025"
paste input "971585148708"
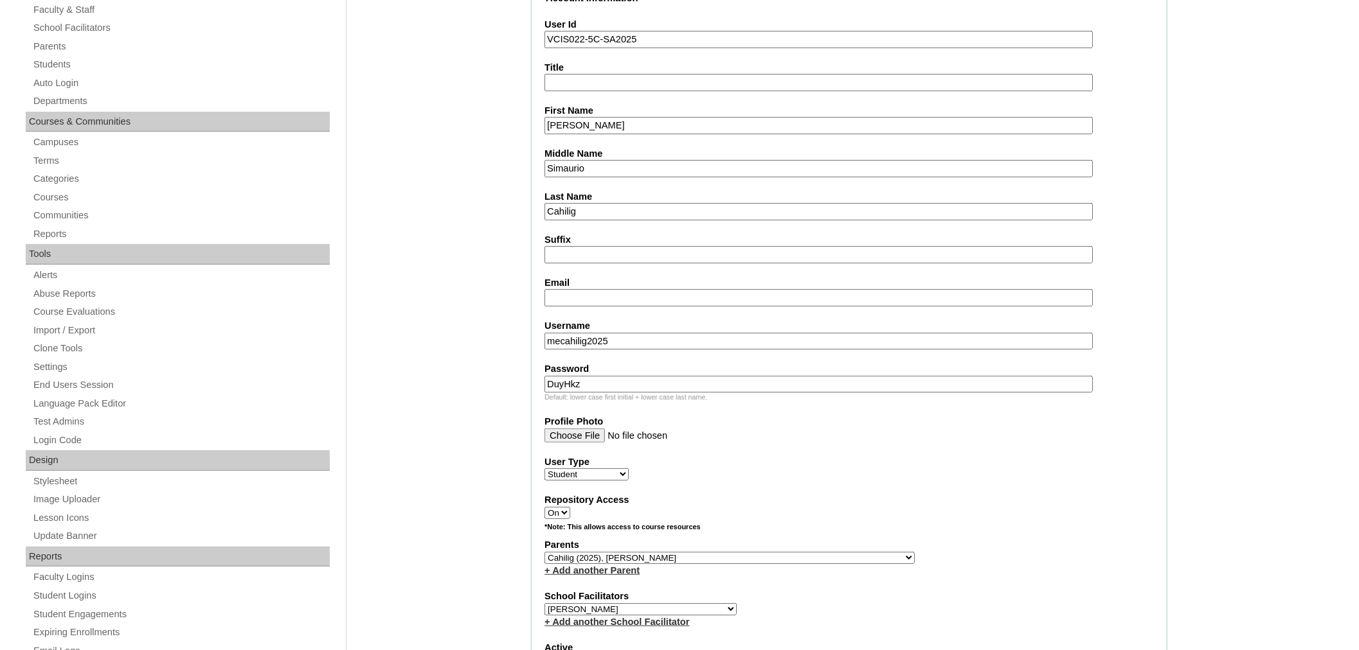
scroll to position [143, 0]
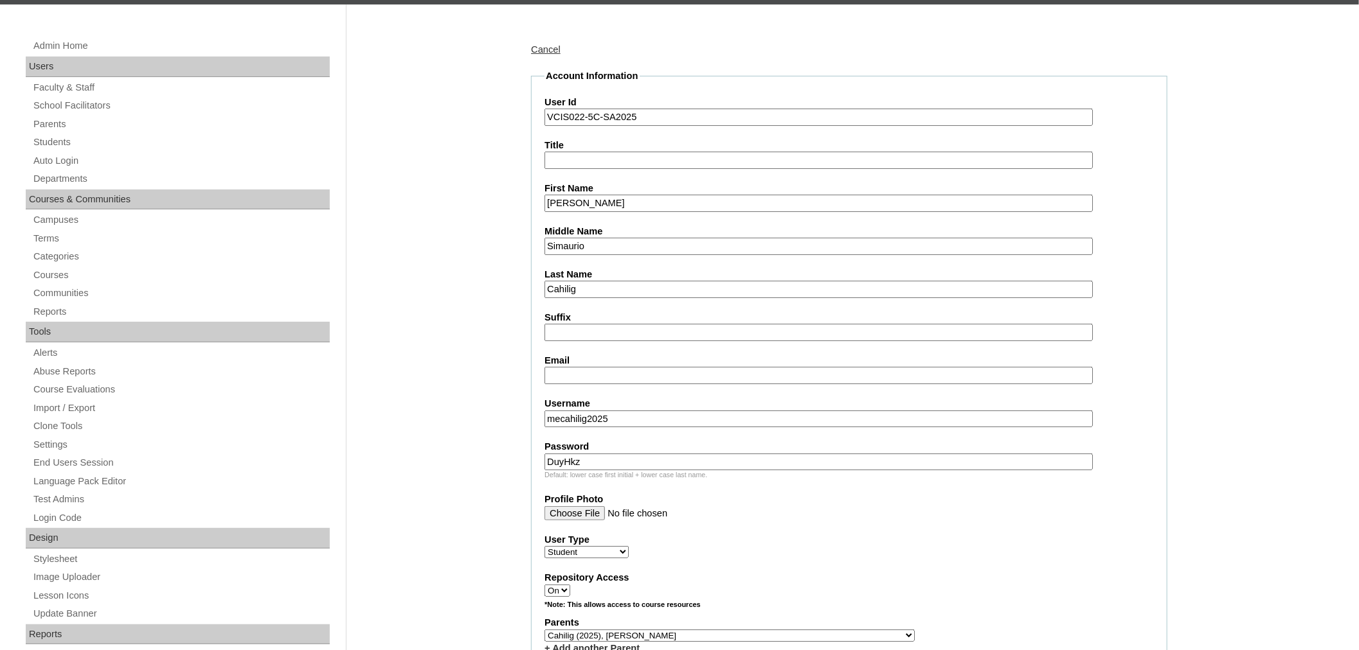
type input "971585148708"
click at [603, 367] on input "Email" at bounding box center [818, 375] width 548 height 17
paste input "marycahilig029@gmail.com"
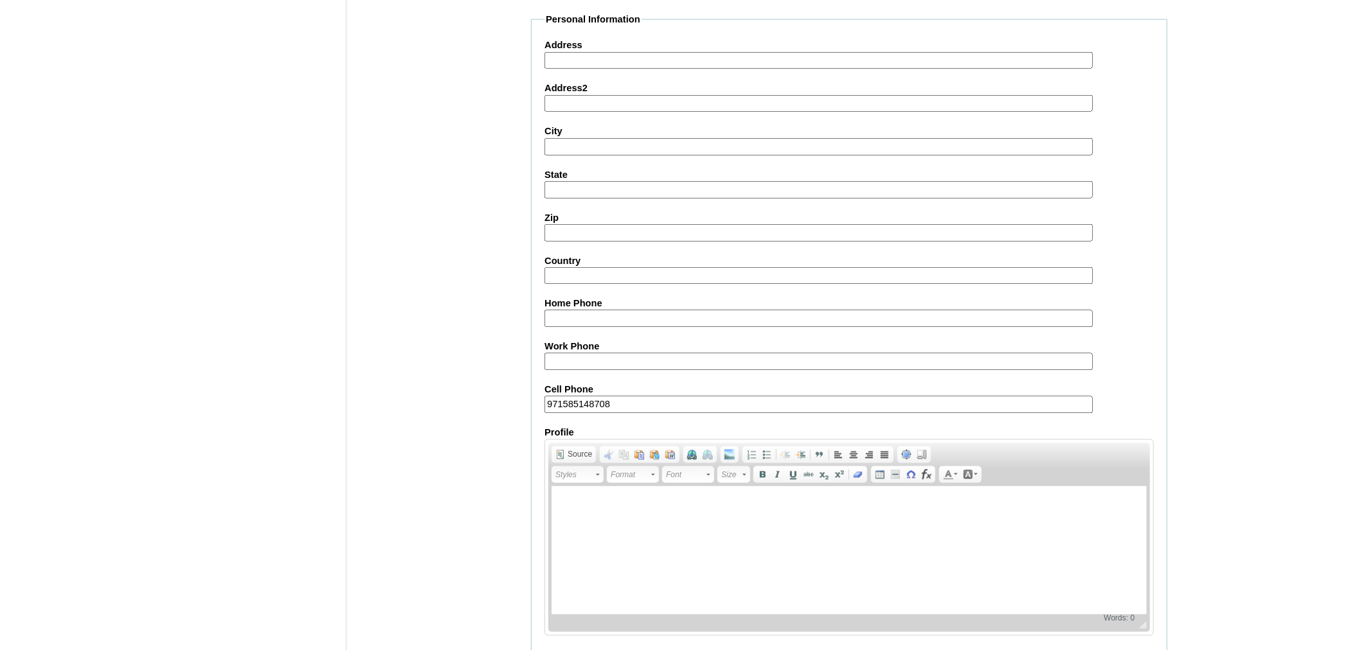
scroll to position [1274, 0]
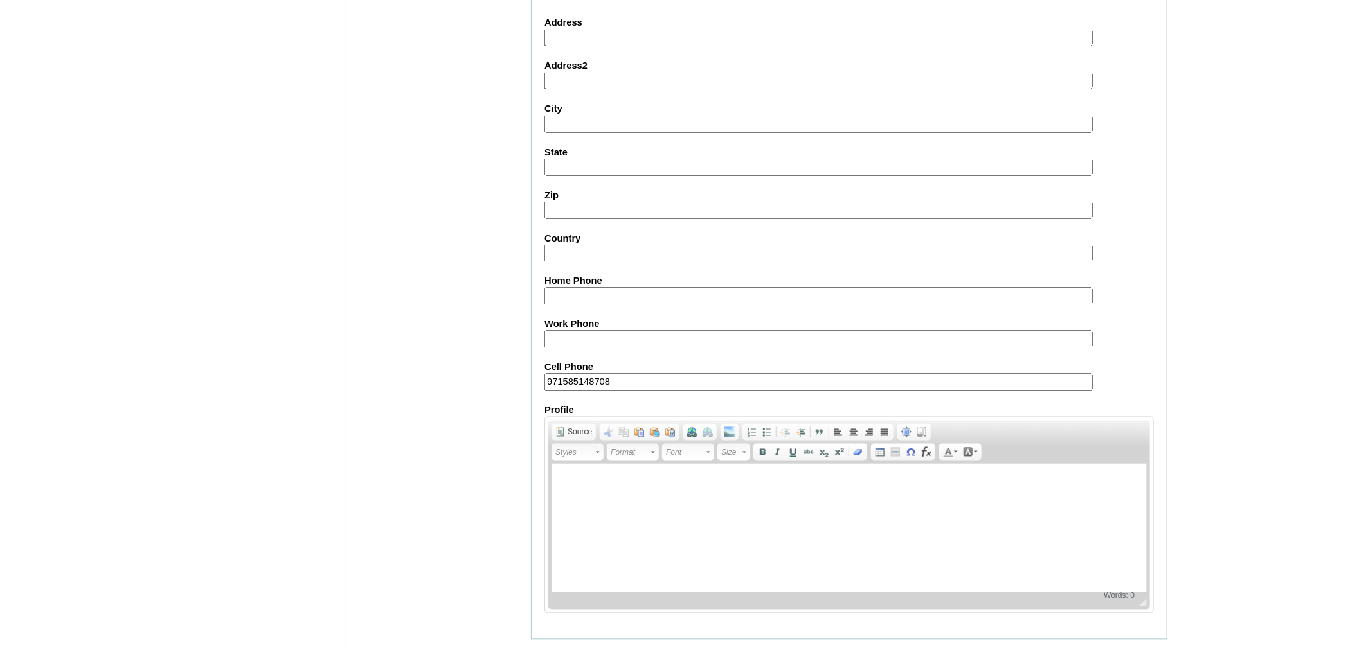
type input "marycahilig029@gmail.com"
click at [542, 650] on input "Submit" at bounding box center [551, 660] width 40 height 14
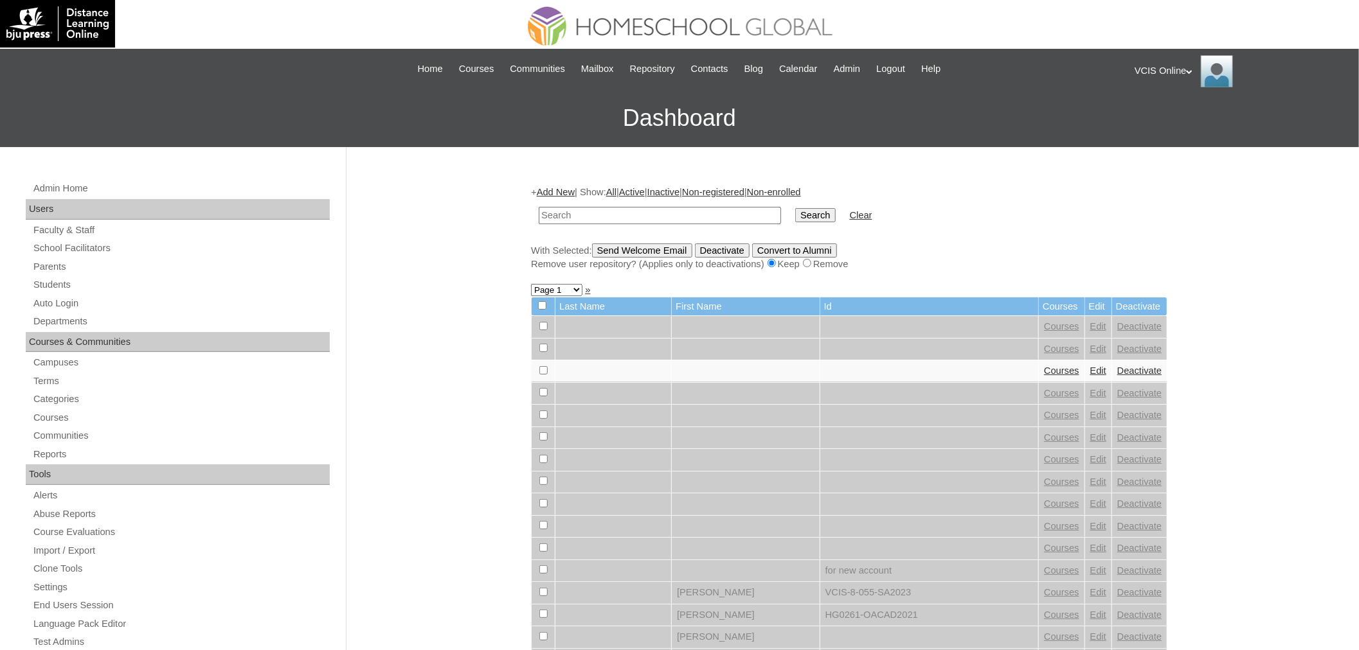
click at [638, 207] on input "text" at bounding box center [660, 215] width 242 height 17
paste input "VCIS022-5C-SA2025"
type input "VCIS022-5C-SA2025"
click at [795, 208] on input "Search" at bounding box center [815, 215] width 40 height 14
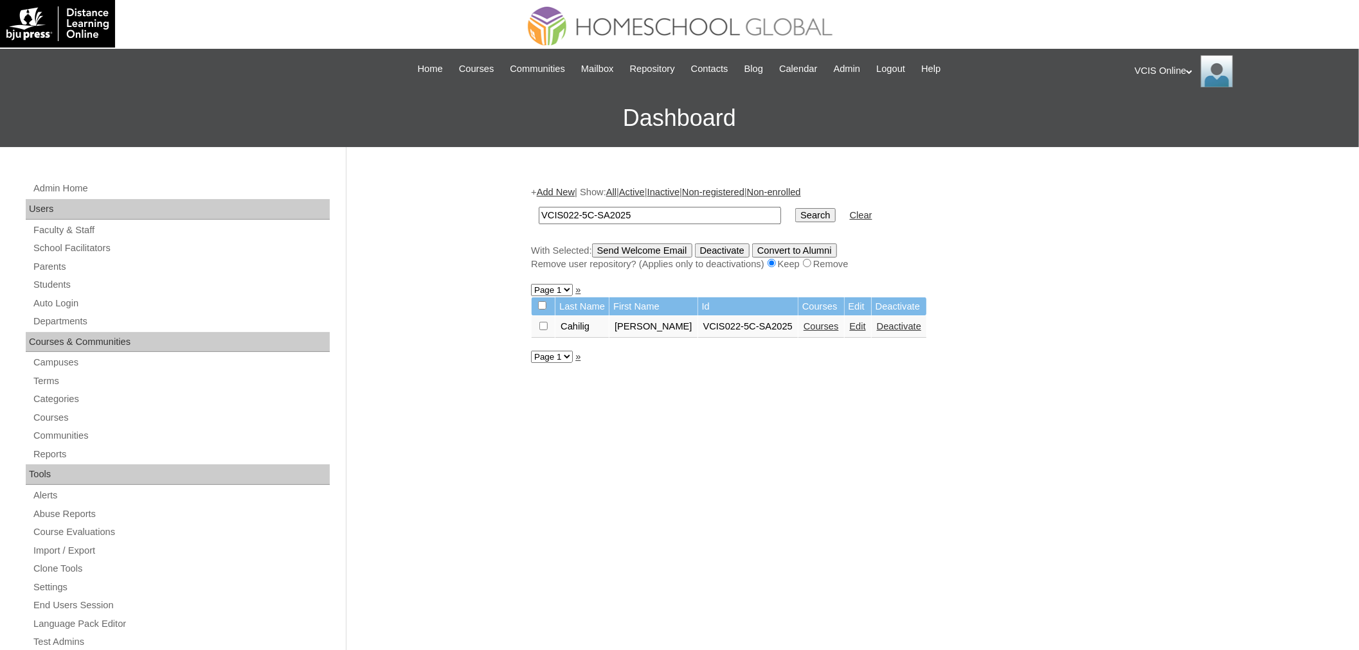
click at [573, 213] on input "VCIS022-5C-SA2025" at bounding box center [660, 215] width 242 height 17
type input "VCIS021-5C-SA2025"
click at [795, 208] on input "Search" at bounding box center [815, 215] width 40 height 14
click at [838, 321] on link "Courses" at bounding box center [855, 326] width 35 height 10
click at [573, 212] on input "VCIS021-5C-SA2025" at bounding box center [660, 215] width 242 height 17
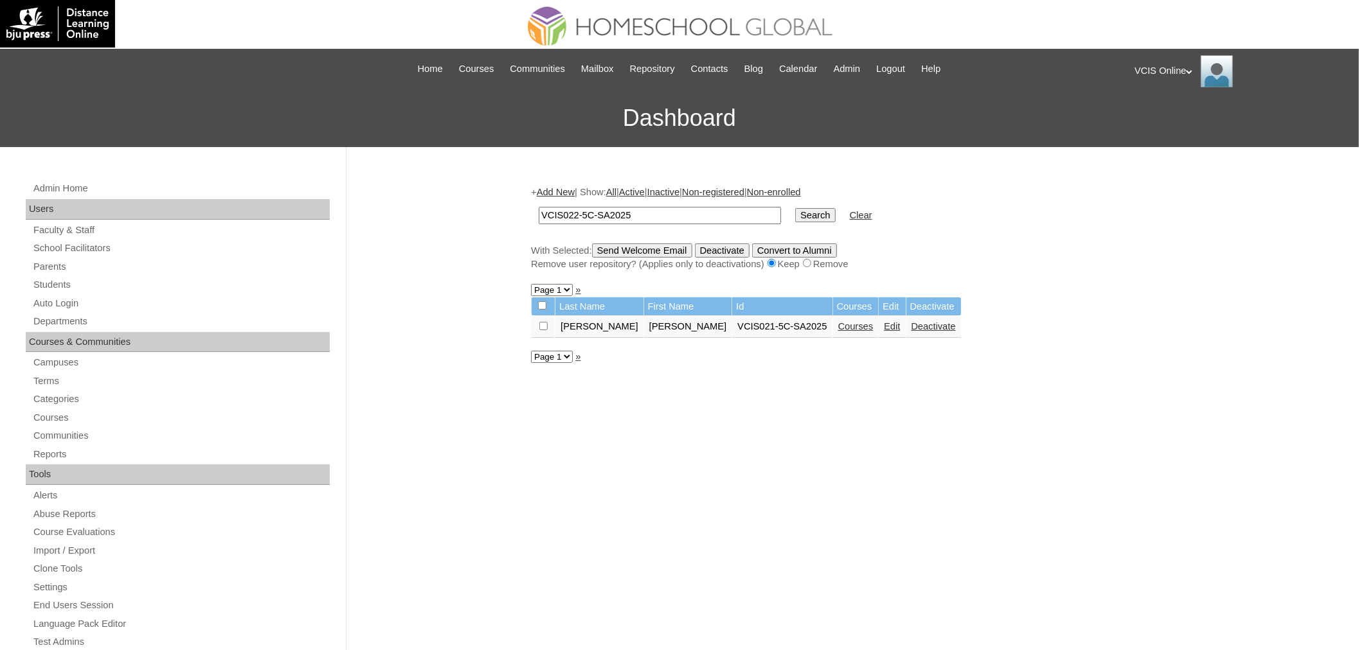
type input "VCIS022-5C-SA2025"
click at [795, 208] on input "Search" at bounding box center [815, 215] width 40 height 14
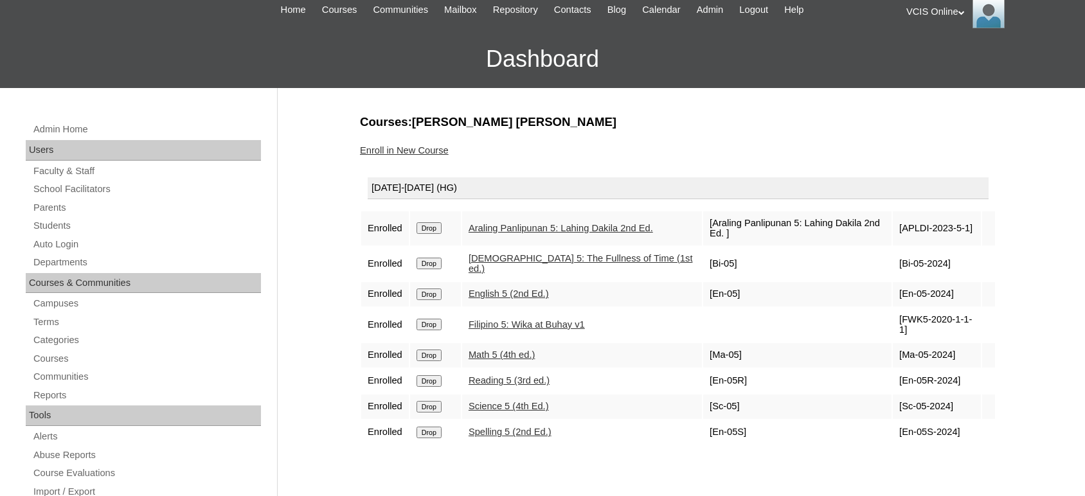
scroll to position [143, 0]
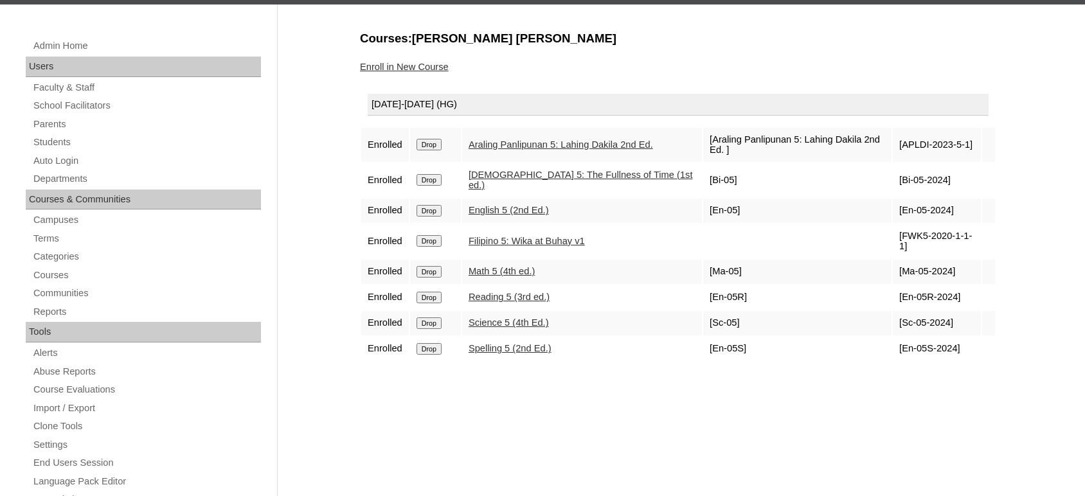
drag, startPoint x: 942, startPoint y: 142, endPoint x: 902, endPoint y: 145, distance: 40.6
click at [902, 145] on td "[APLDI-2023-5-1]" at bounding box center [937, 145] width 88 height 34
drag, startPoint x: 946, startPoint y: 176, endPoint x: 899, endPoint y: 181, distance: 47.2
click at [899, 181] on td "[Bi-05-2024]" at bounding box center [937, 180] width 88 height 34
drag, startPoint x: 944, startPoint y: 201, endPoint x: 900, endPoint y: 200, distance: 43.7
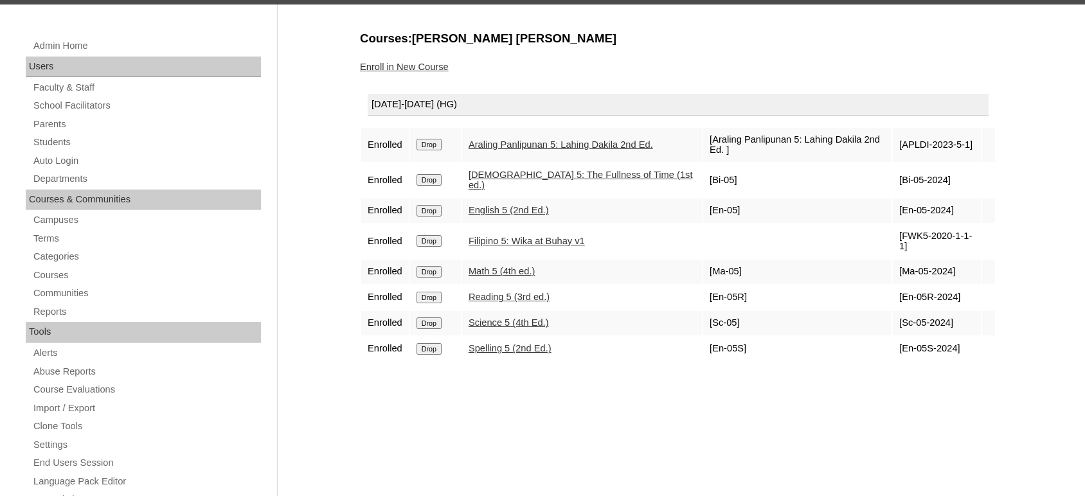
click at [897, 199] on td "[En-05-2024]" at bounding box center [937, 211] width 88 height 24
click at [953, 199] on td "[En-05-2024]" at bounding box center [937, 211] width 88 height 24
drag, startPoint x: 946, startPoint y: 198, endPoint x: 898, endPoint y: 199, distance: 48.2
click at [898, 199] on td "[En-05-2024]" at bounding box center [937, 211] width 88 height 24
copy td "En-05-2024"
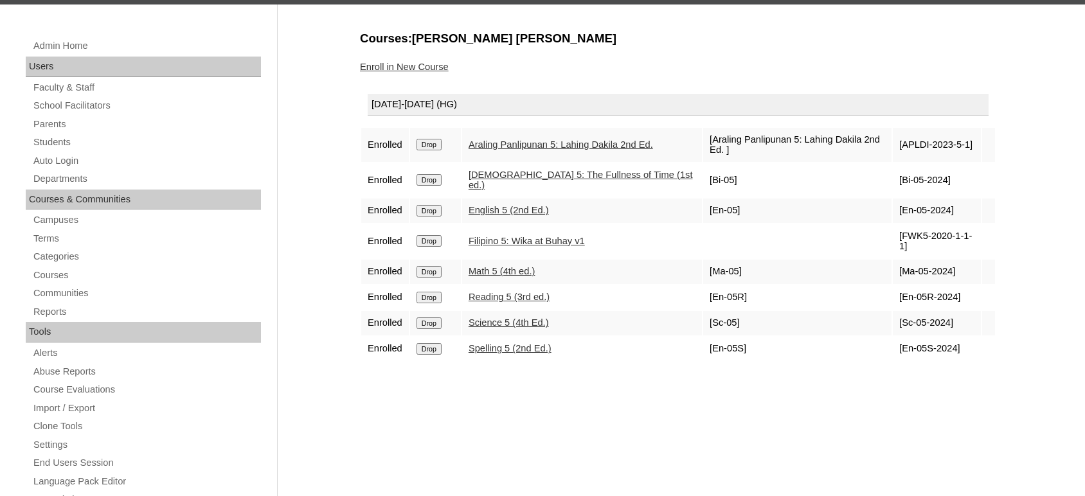
drag, startPoint x: 899, startPoint y: 237, endPoint x: 900, endPoint y: 224, distance: 12.9
click at [900, 224] on td "[FWK5-2020-1-1-1]" at bounding box center [937, 241] width 88 height 34
copy td "FWK5-2020-1-1-1"
drag, startPoint x: 943, startPoint y: 261, endPoint x: 897, endPoint y: 264, distance: 45.7
click at [897, 264] on td "[Ma-05-2024]" at bounding box center [937, 272] width 88 height 24
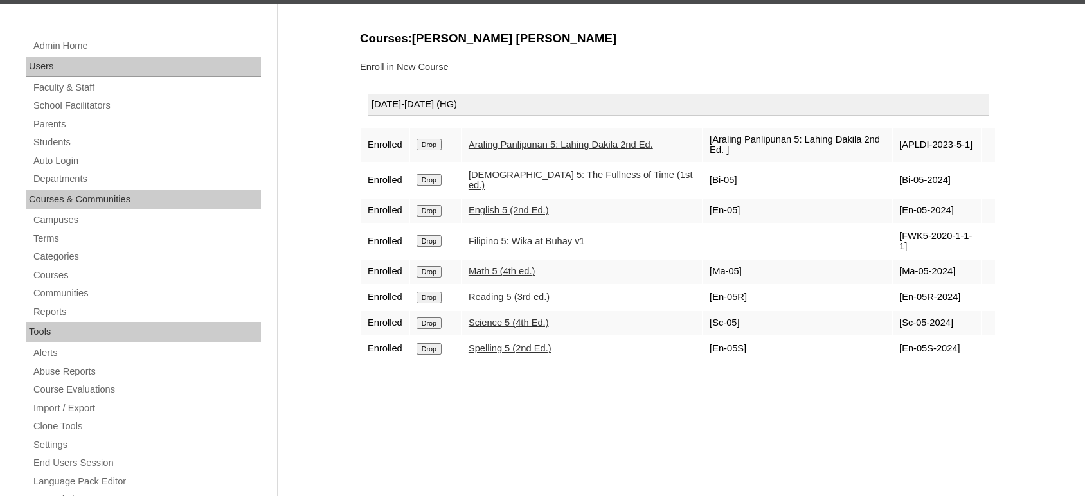
click at [897, 264] on td "[Ma-05-2024]" at bounding box center [937, 272] width 88 height 24
click at [900, 264] on td "[Ma-05-2024]" at bounding box center [937, 272] width 88 height 24
copy td "Ma-05-2024"
drag, startPoint x: 951, startPoint y: 294, endPoint x: 899, endPoint y: 298, distance: 52.8
click at [899, 297] on td "[En-05R-2024]" at bounding box center [937, 297] width 88 height 24
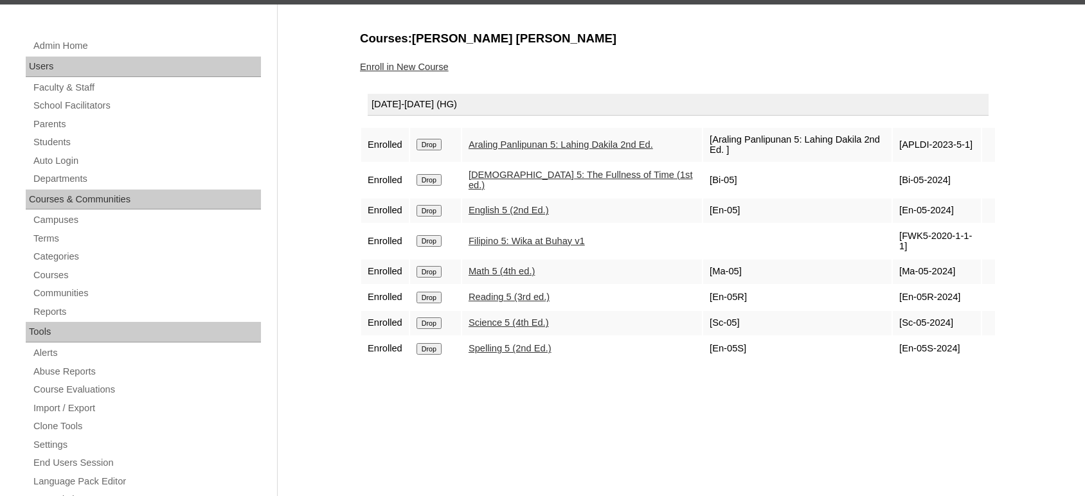
copy td "En-05R-2024"
drag, startPoint x: 906, startPoint y: 327, endPoint x: 900, endPoint y: 318, distance: 10.9
click at [900, 318] on td "[Sc-05-2024]" at bounding box center [937, 323] width 88 height 24
click at [945, 323] on td "[Sc-05-2024]" at bounding box center [937, 323] width 88 height 24
click at [942, 323] on td "[Sc-05-2024]" at bounding box center [937, 323] width 88 height 24
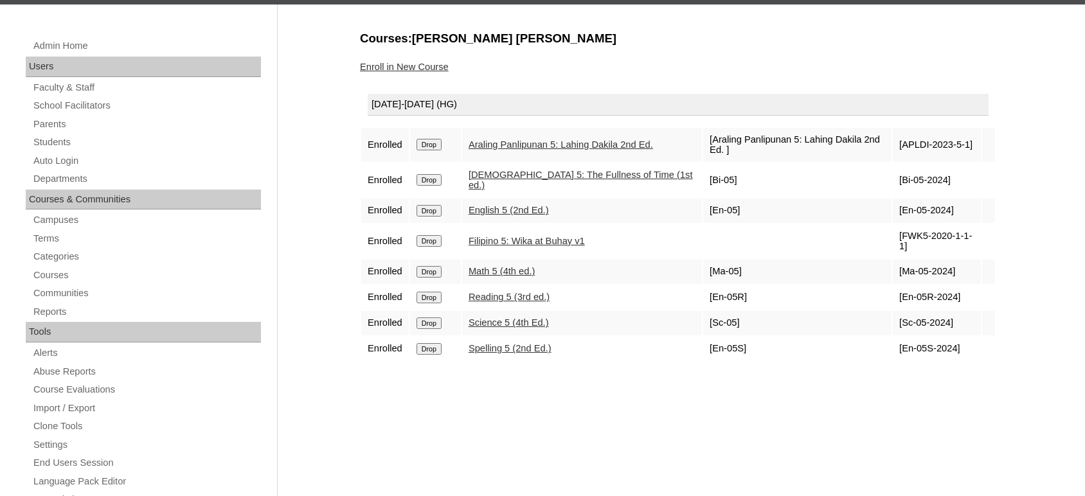
click at [945, 319] on td "[Sc-05-2024]" at bounding box center [937, 323] width 88 height 24
click at [951, 316] on td "[Sc-05-2024]" at bounding box center [937, 323] width 88 height 24
drag, startPoint x: 946, startPoint y: 312, endPoint x: 900, endPoint y: 309, distance: 46.4
click at [900, 311] on td "[Sc-05-2024]" at bounding box center [937, 323] width 88 height 24
copy td "Sc-05-2024"
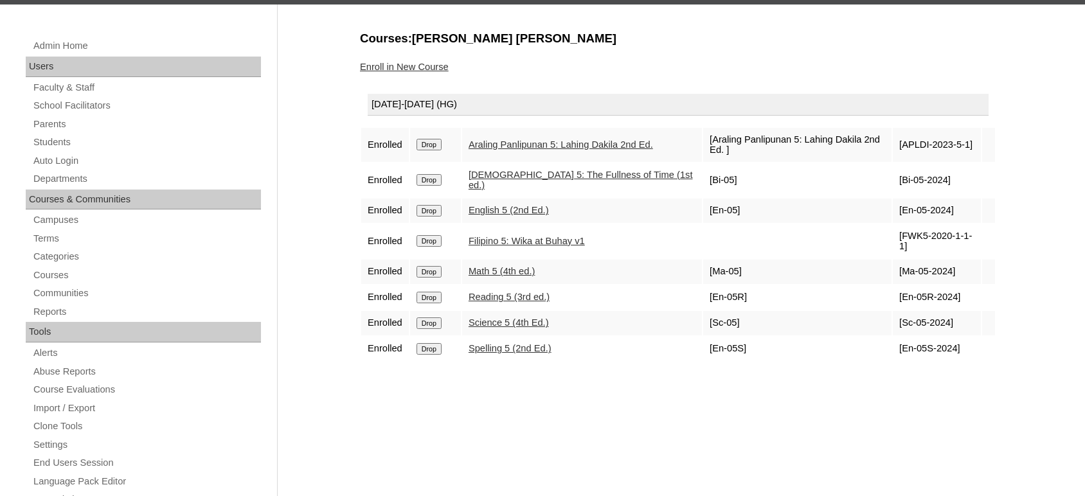
drag, startPoint x: 951, startPoint y: 343, endPoint x: 900, endPoint y: 333, distance: 51.2
click at [900, 337] on td "[En-05S-2024]" at bounding box center [937, 349] width 88 height 24
copy td "En-05S-2024"
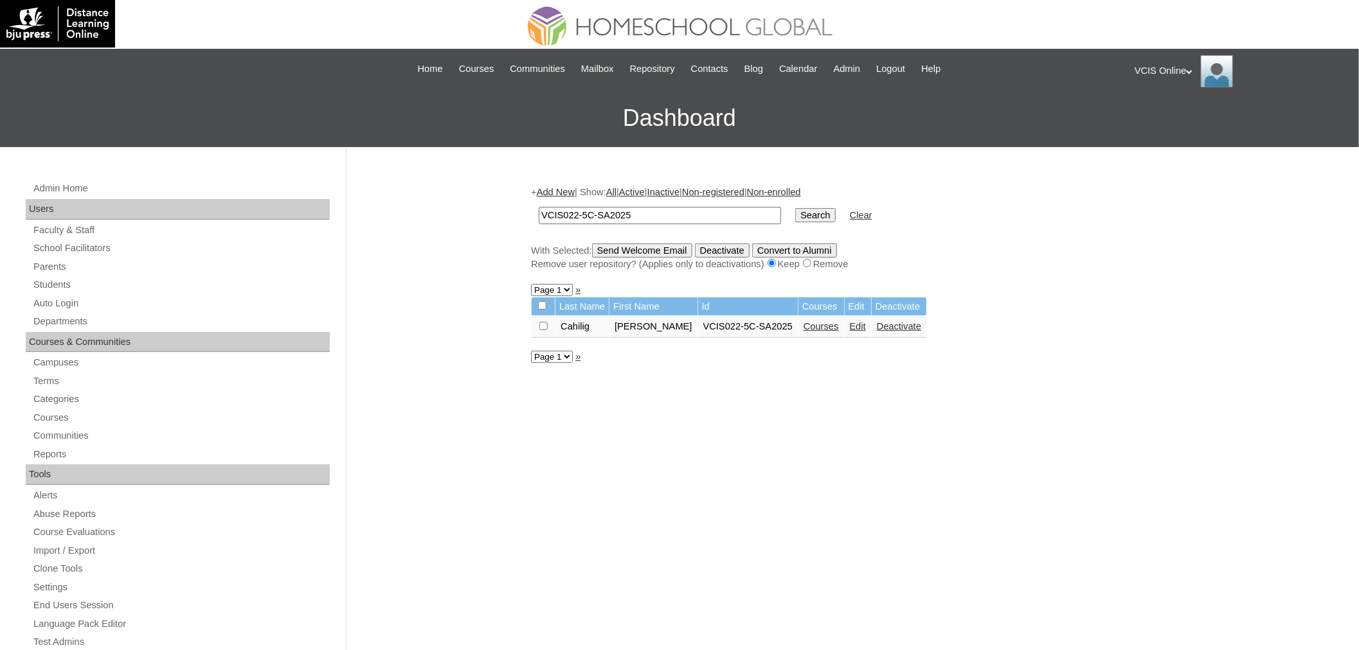
click at [803, 321] on link "Courses" at bounding box center [820, 326] width 35 height 10
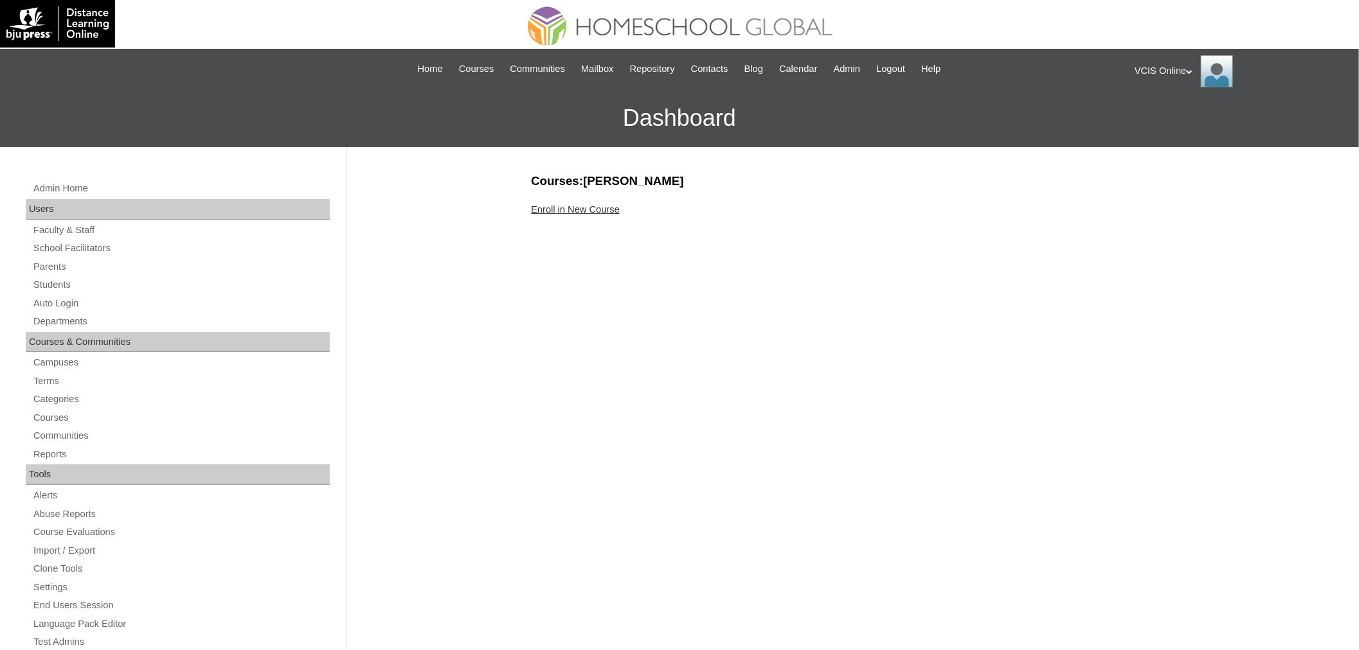
click at [605, 207] on link "Enroll in New Course" at bounding box center [575, 209] width 89 height 10
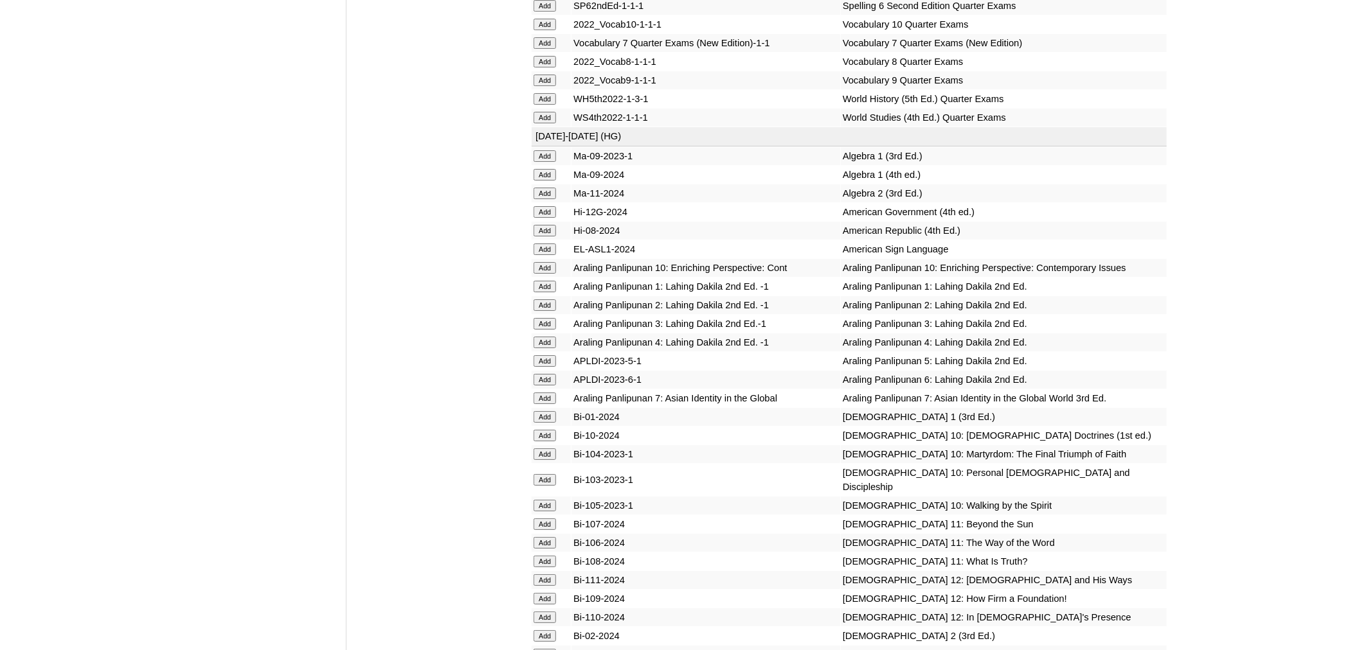
click at [541, 352] on td "Add" at bounding box center [551, 361] width 39 height 18
click at [541, 355] on input "Add" at bounding box center [544, 361] width 22 height 12
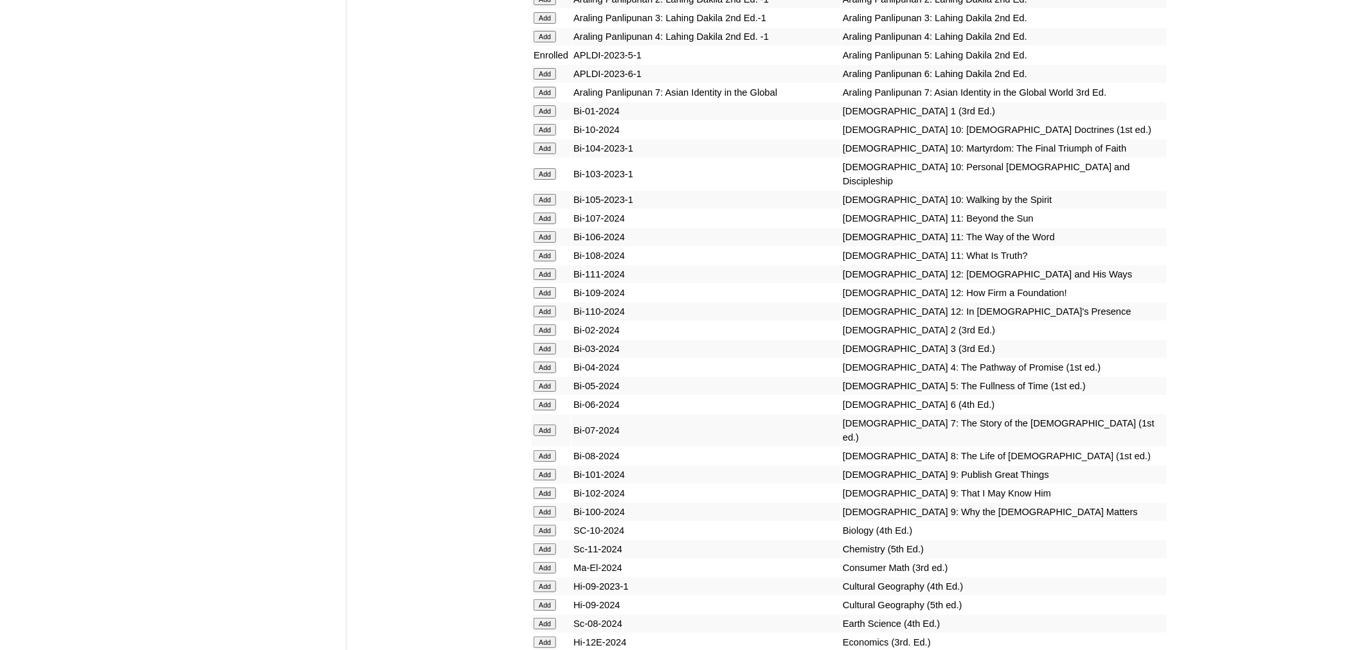
click at [540, 381] on input "Add" at bounding box center [544, 387] width 22 height 12
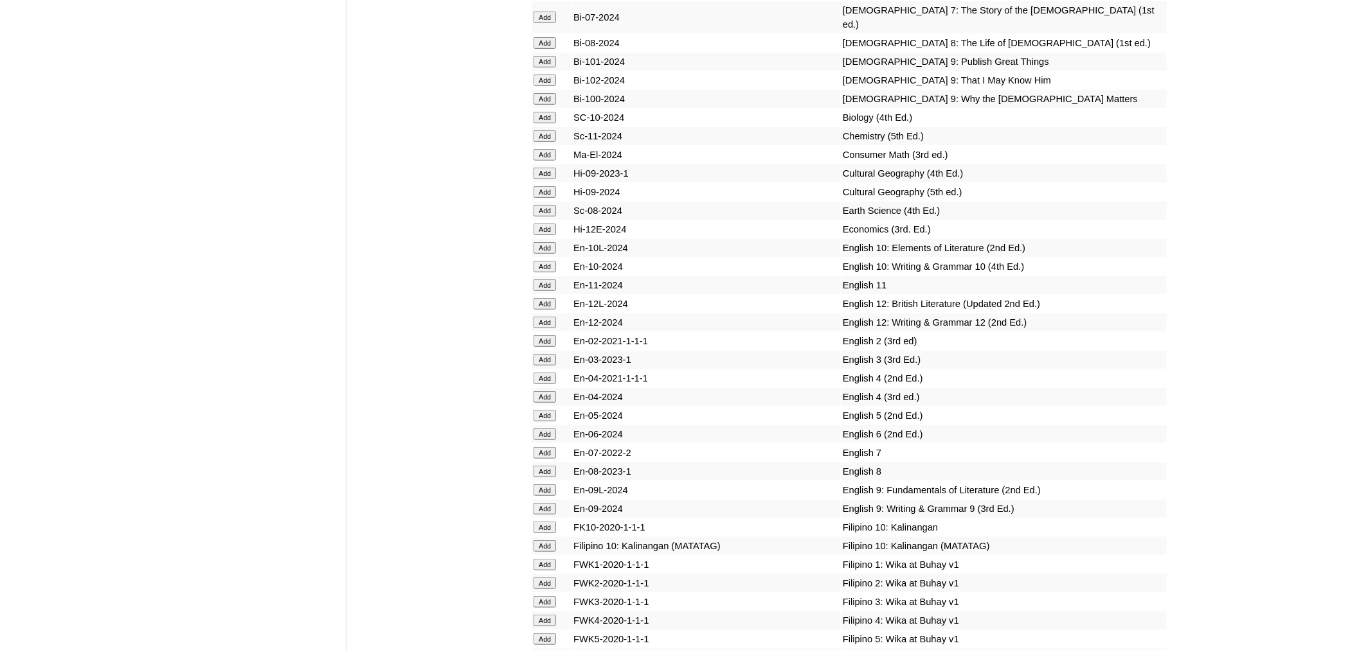
click at [542, 410] on input "Add" at bounding box center [544, 416] width 22 height 12
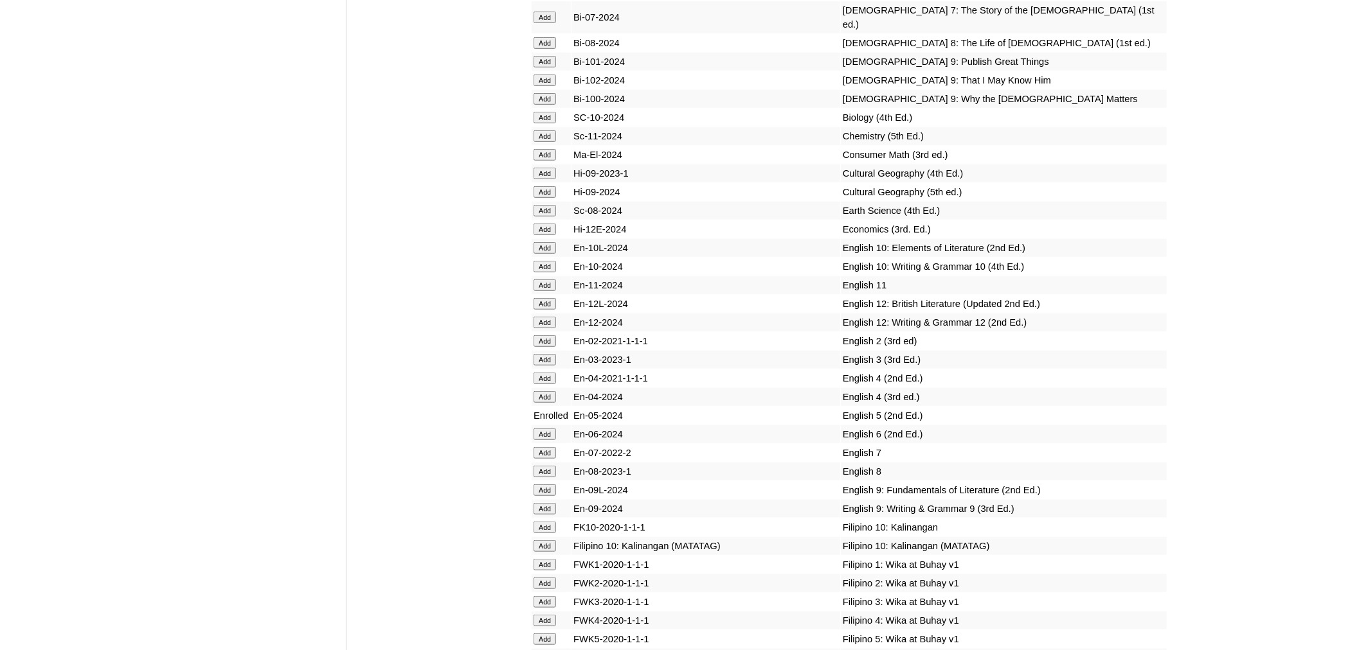
click at [544, 634] on input "Add" at bounding box center [544, 640] width 22 height 12
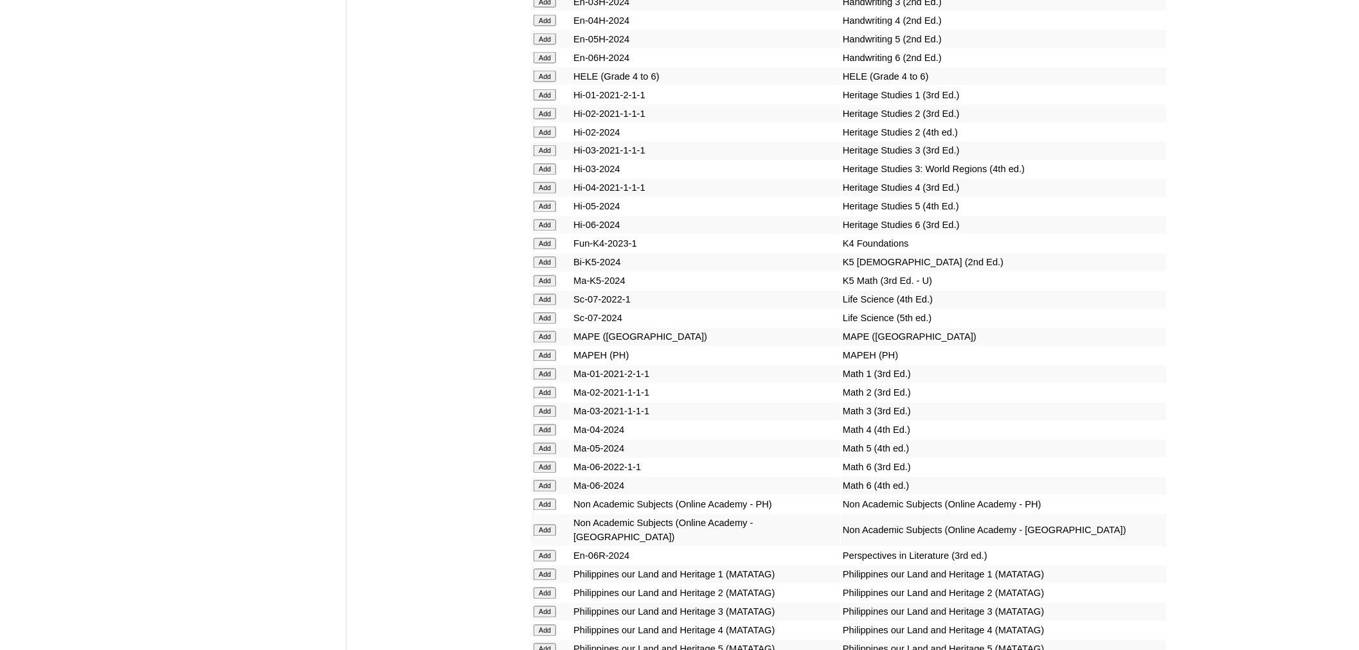
click at [548, 443] on input "Add" at bounding box center [544, 449] width 22 height 12
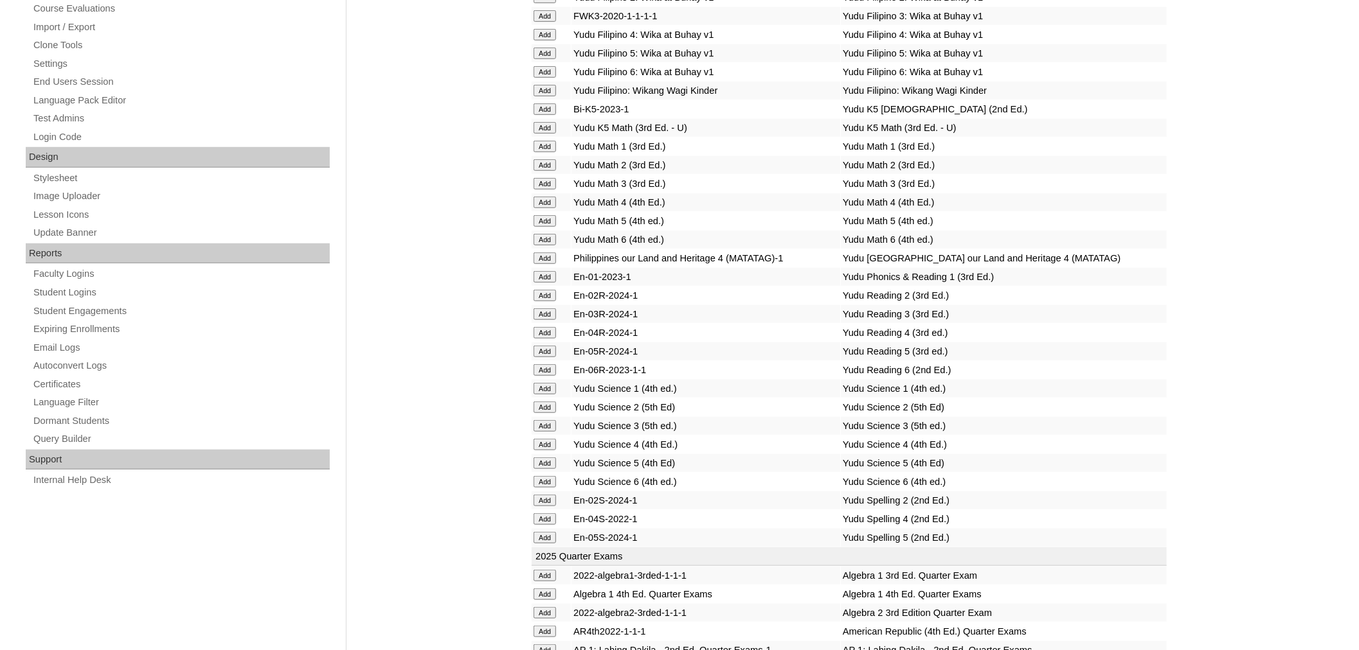
scroll to position [4796, 0]
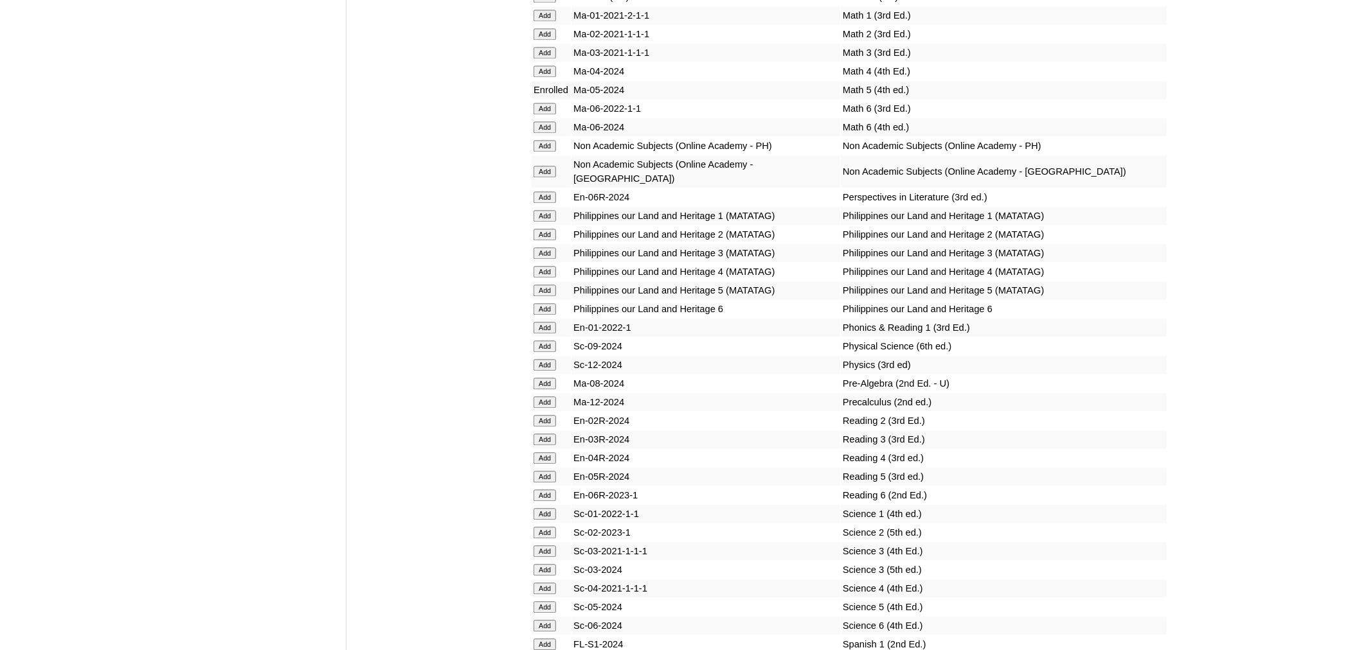
click at [542, 471] on input "Add" at bounding box center [544, 477] width 22 height 12
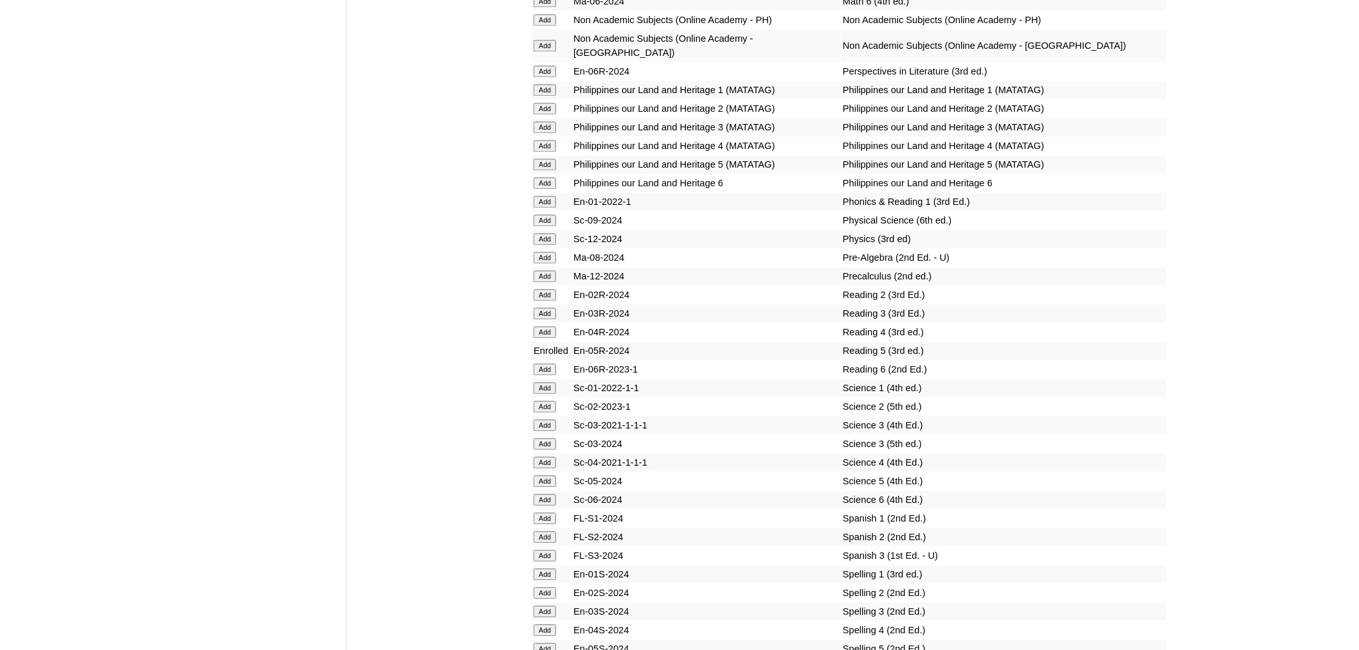
click at [541, 476] on input "Add" at bounding box center [544, 482] width 22 height 12
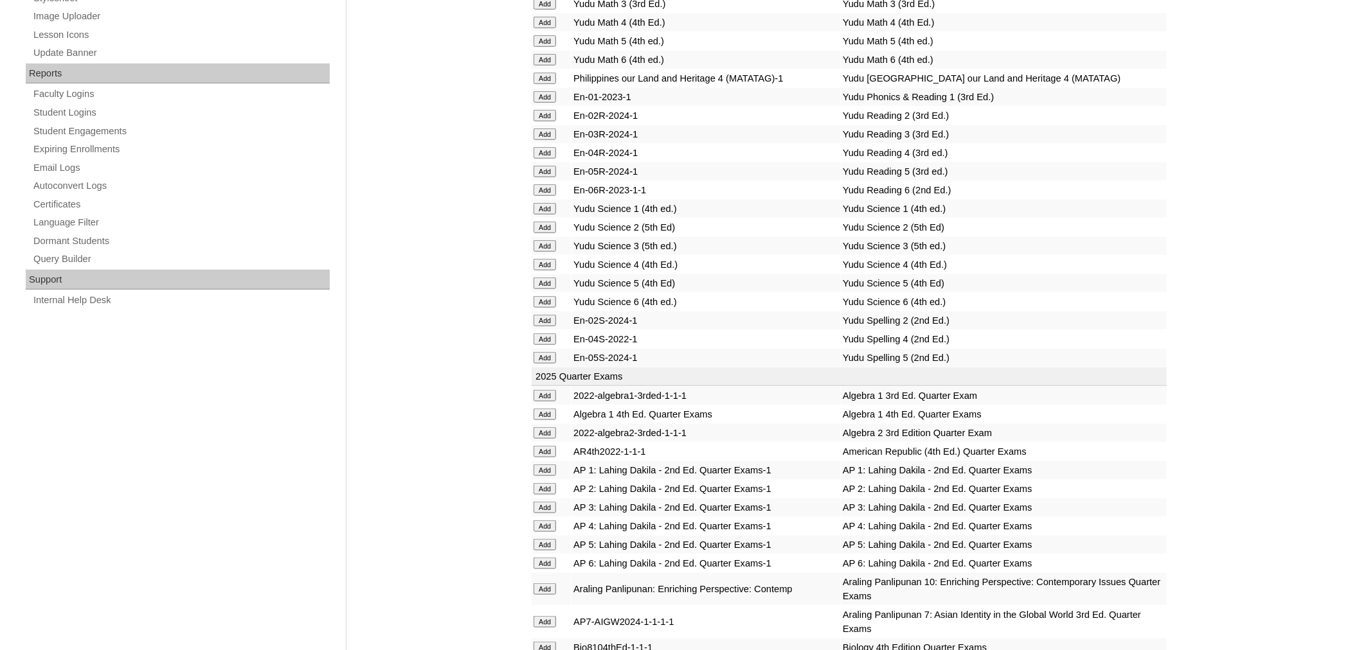
scroll to position [5083, 0]
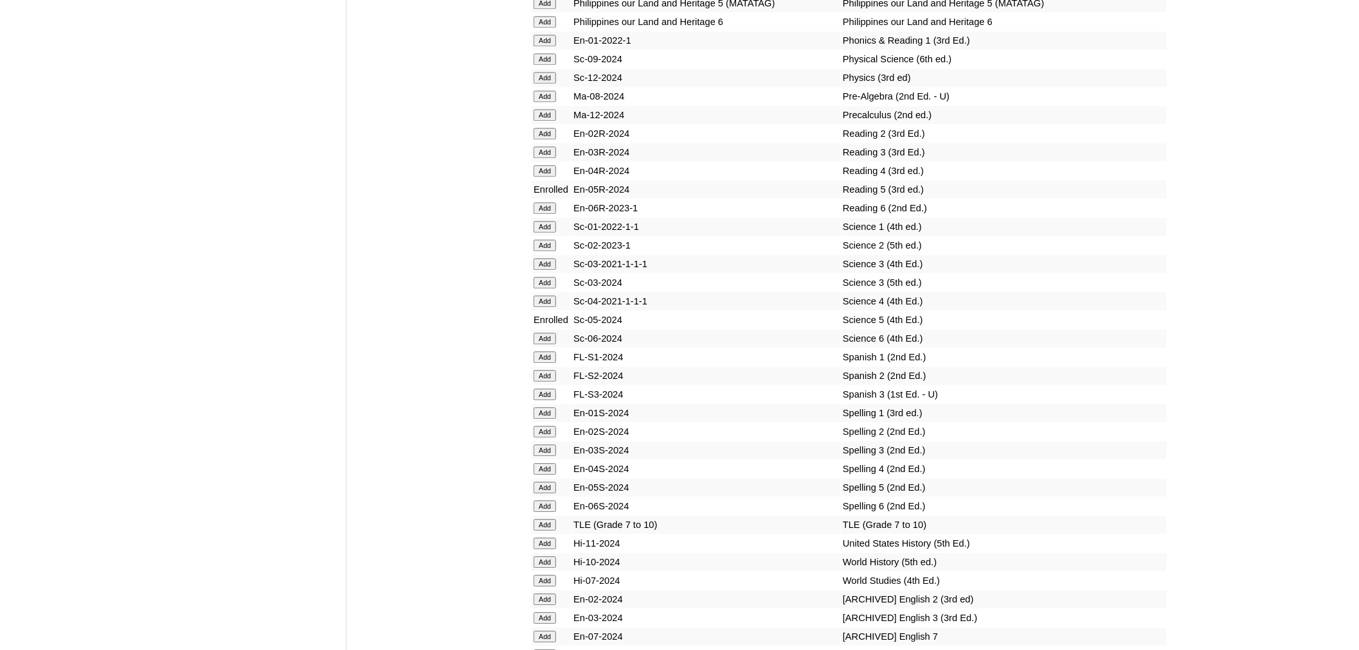
click at [537, 482] on form "Add" at bounding box center [550, 487] width 35 height 10
click at [542, 482] on input "Add" at bounding box center [544, 488] width 22 height 12
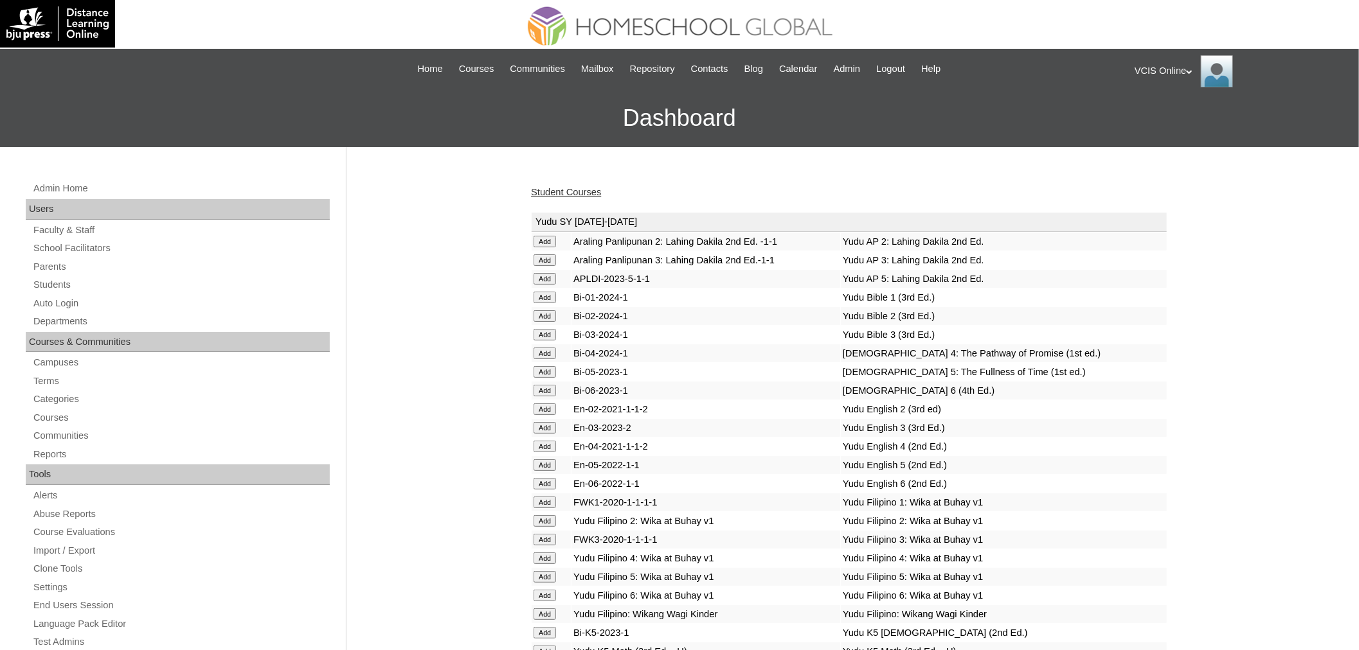
click at [590, 190] on link "Student Courses" at bounding box center [566, 192] width 70 height 10
